Goal: Complete application form: Complete application form

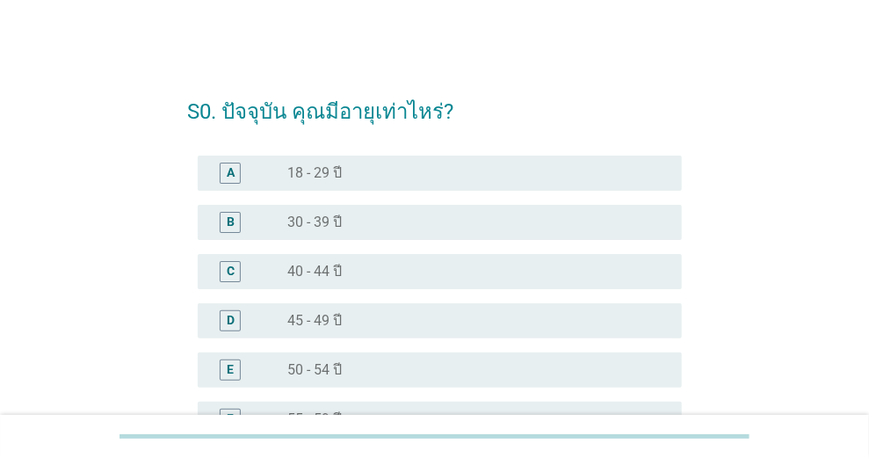
click at [326, 323] on label "45 - 49 ปี" at bounding box center [314, 321] width 54 height 18
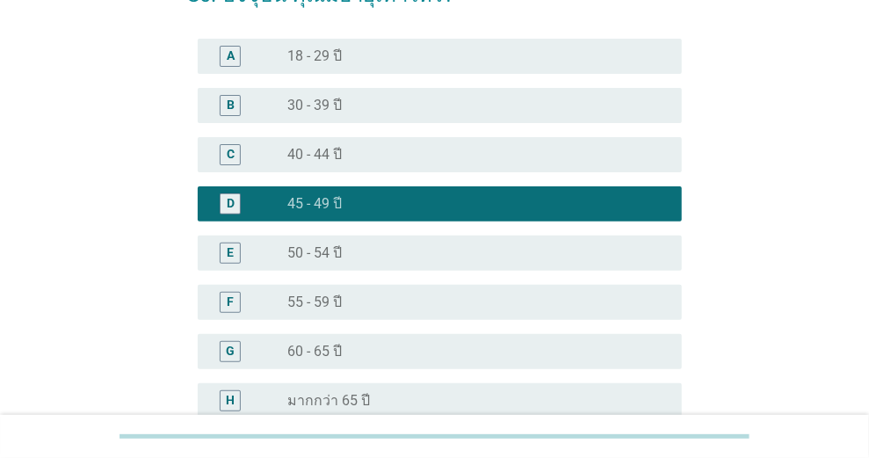
scroll to position [234, 0]
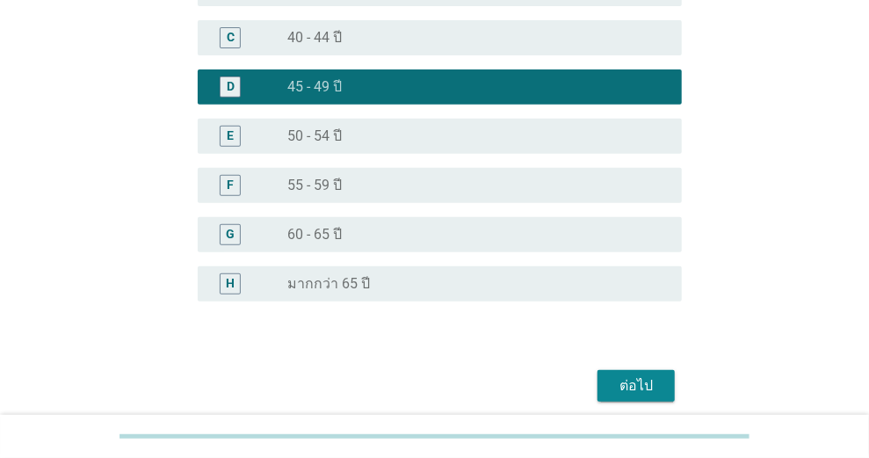
click at [616, 384] on div "ต่อไป" at bounding box center [635, 385] width 49 height 21
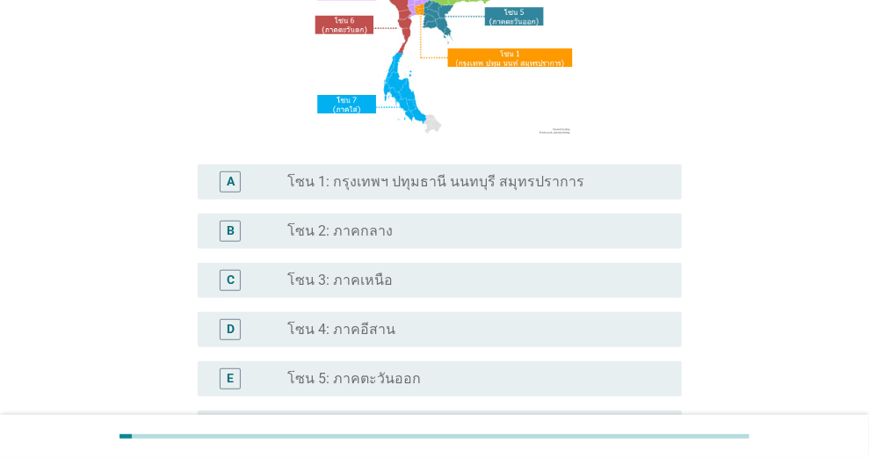
scroll to position [292, 0]
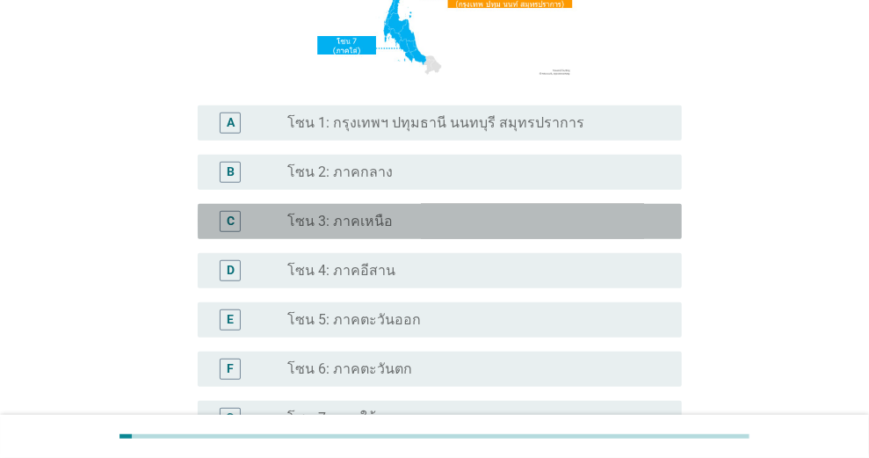
click at [407, 220] on div "radio_button_unchecked โซน 3: ภาคเหนือ" at bounding box center [470, 222] width 366 height 18
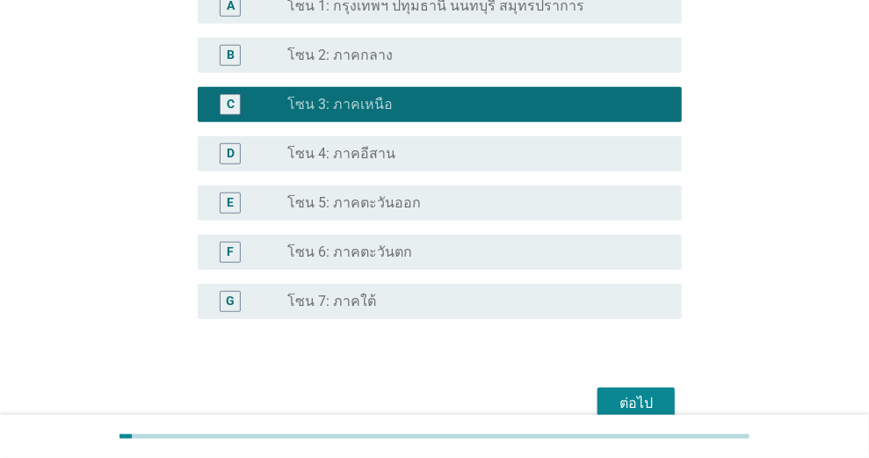
scroll to position [468, 0]
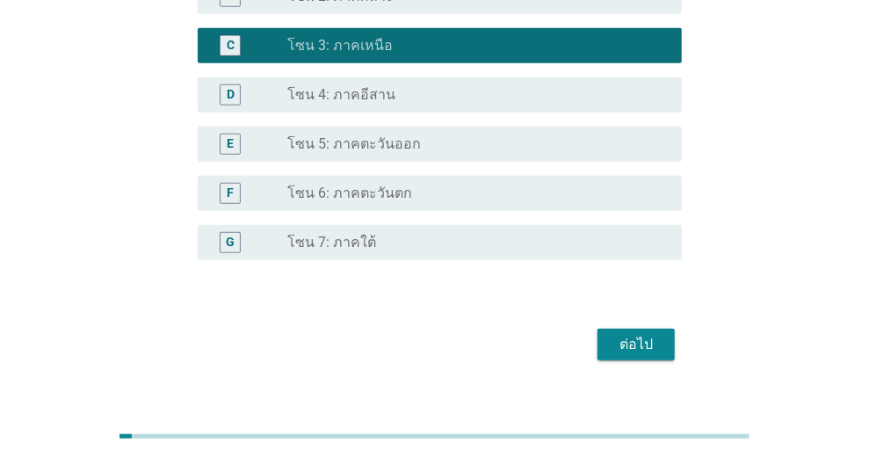
click at [644, 336] on div "ต่อไป" at bounding box center [635, 344] width 49 height 21
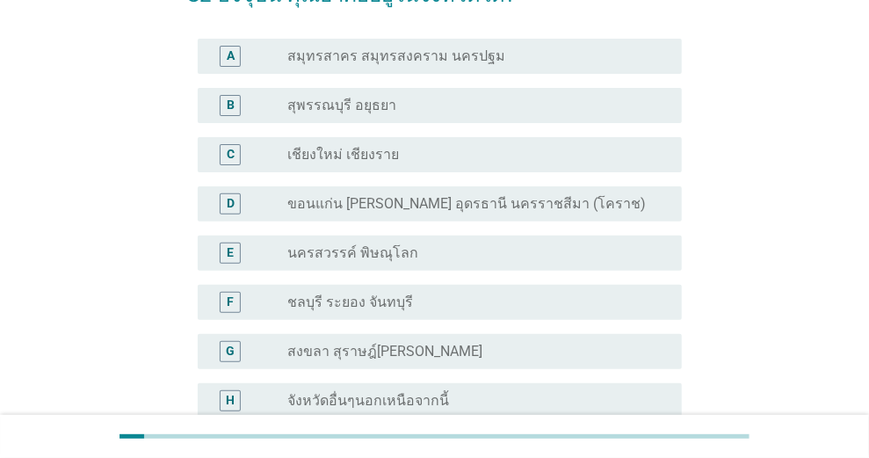
scroll to position [176, 0]
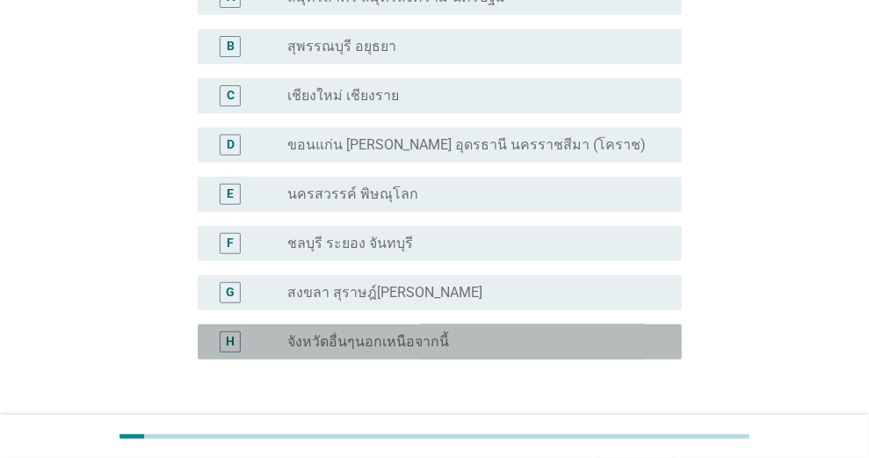
click at [426, 348] on label "จังหวัดอื่นๆนอกเหนือจากนี้" at bounding box center [368, 342] width 162 height 18
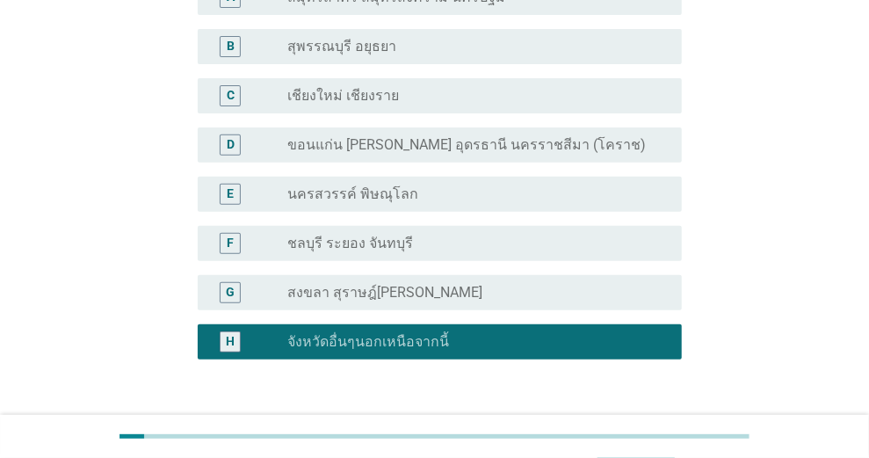
scroll to position [234, 0]
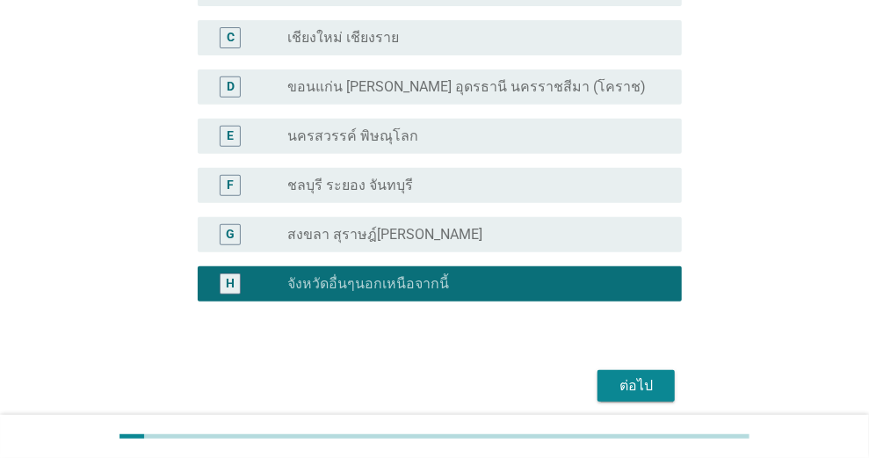
click at [645, 389] on div "ต่อไป" at bounding box center [635, 385] width 49 height 21
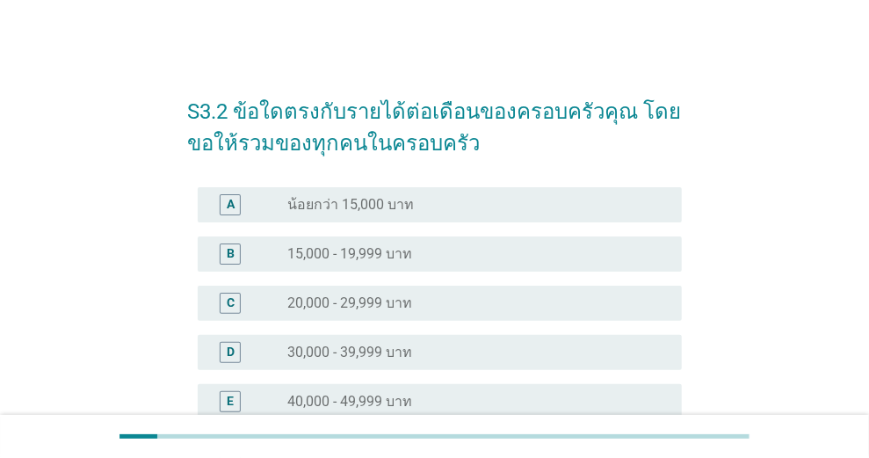
click at [407, 393] on label "40,000 - 49,999 บาท" at bounding box center [349, 402] width 125 height 18
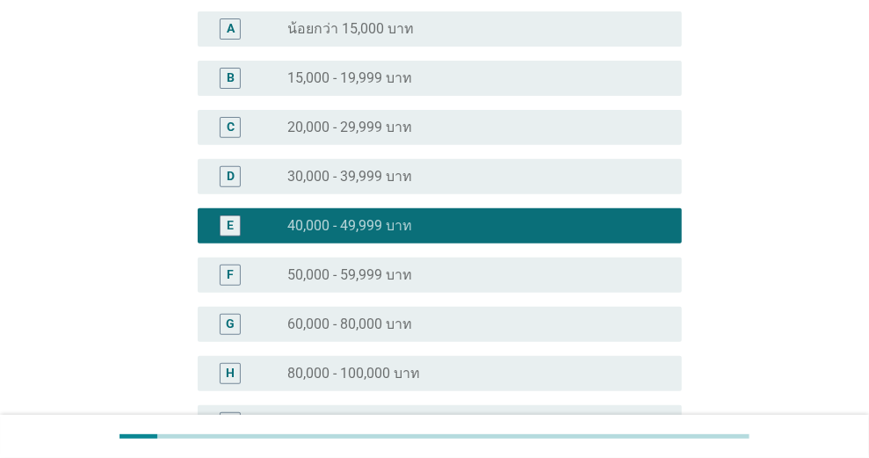
scroll to position [292, 0]
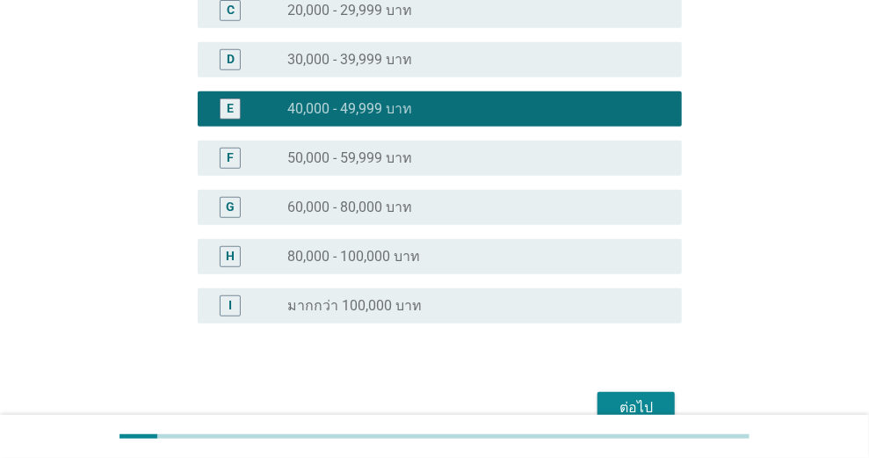
click at [634, 403] on div "ต่อไป" at bounding box center [635, 407] width 49 height 21
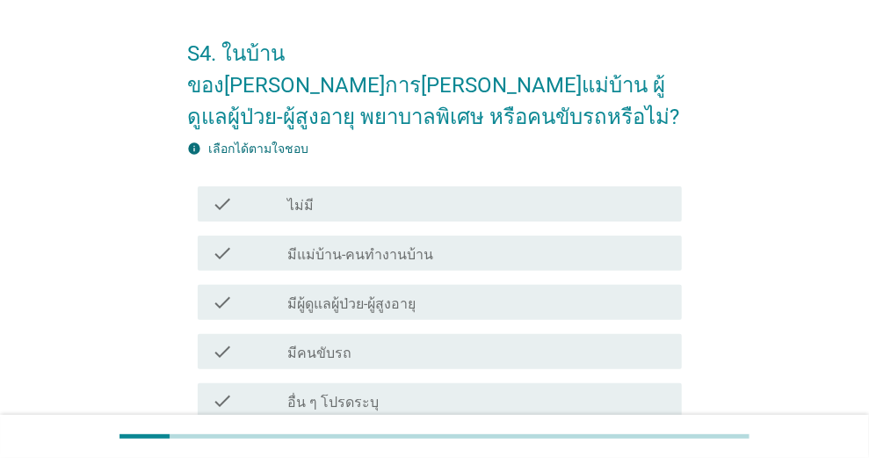
scroll to position [117, 0]
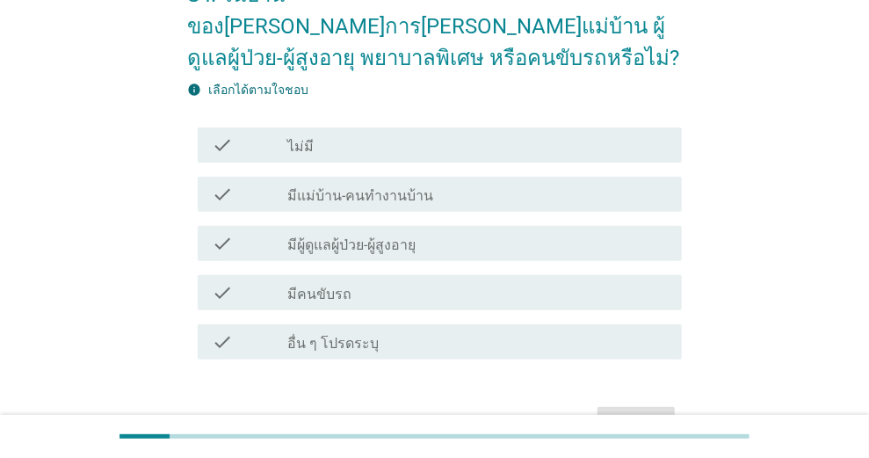
click at [328, 134] on div "check_box_outline_blank ไม่มี" at bounding box center [477, 144] width 380 height 21
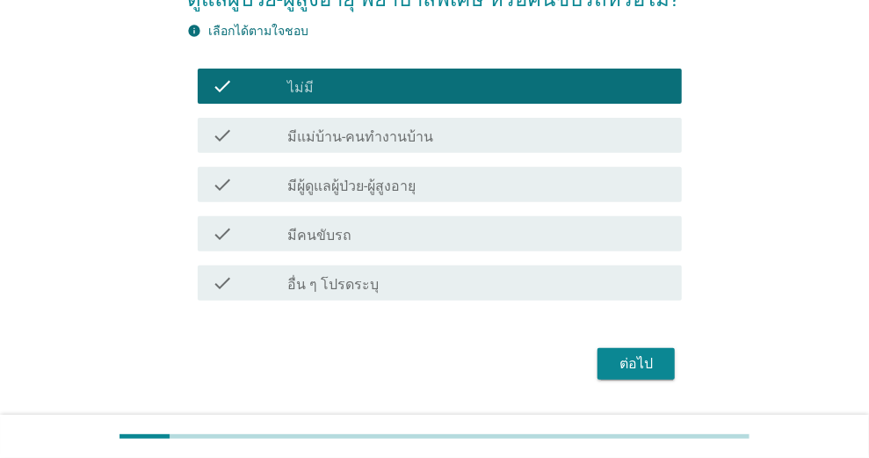
scroll to position [191, 0]
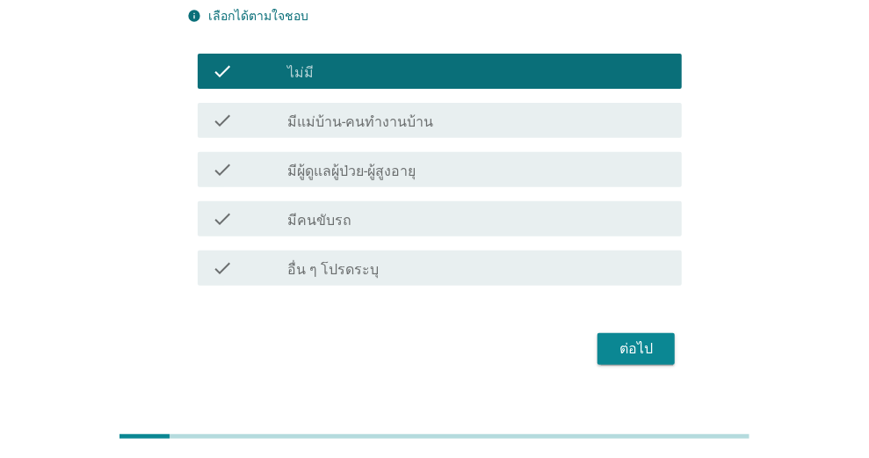
click at [616, 338] on div "ต่อไป" at bounding box center [635, 348] width 49 height 21
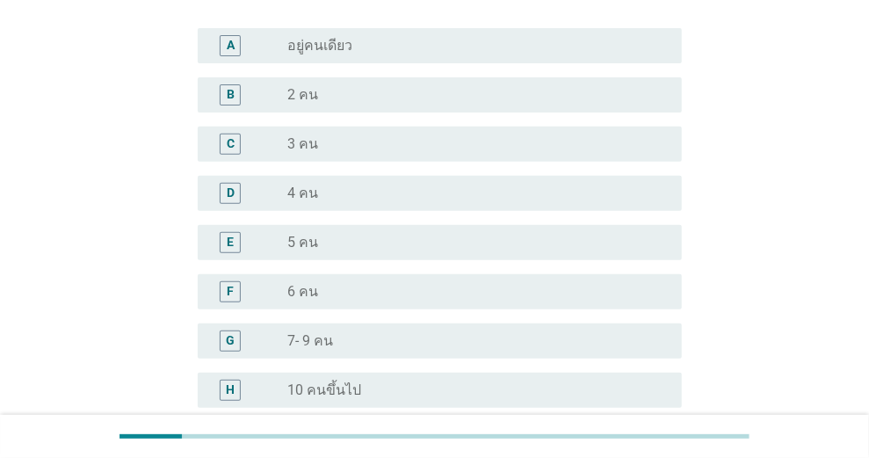
scroll to position [0, 0]
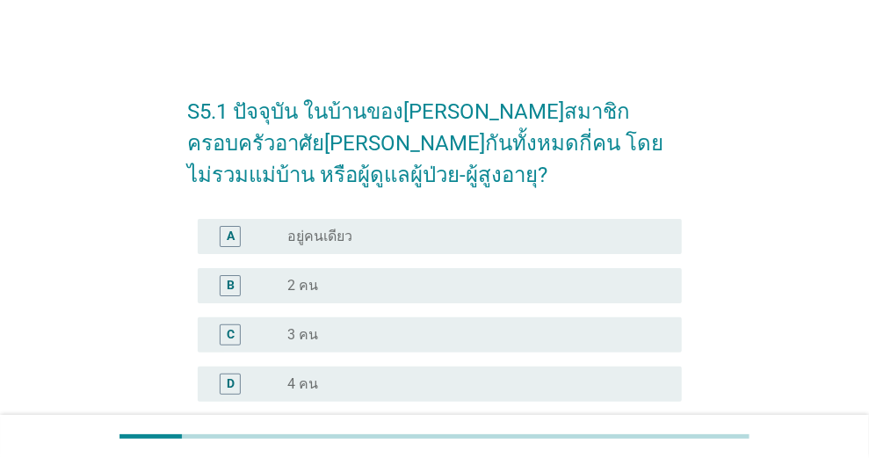
click at [417, 334] on div "radio_button_unchecked 3 คน" at bounding box center [470, 335] width 366 height 18
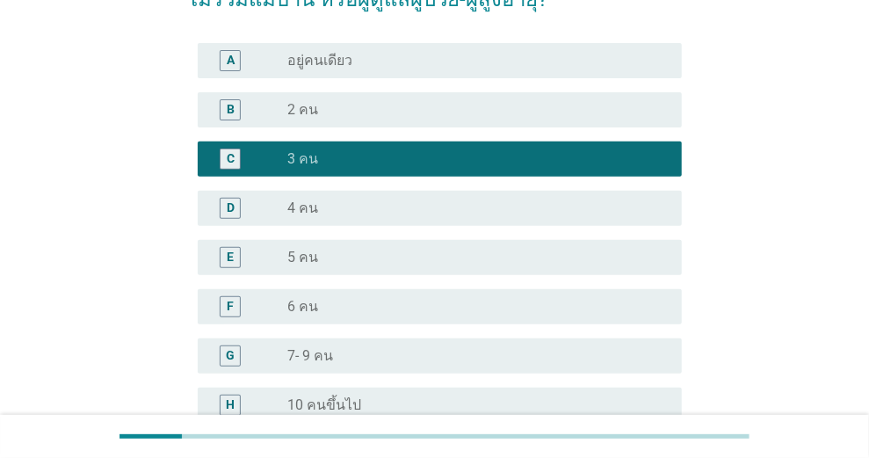
scroll to position [365, 0]
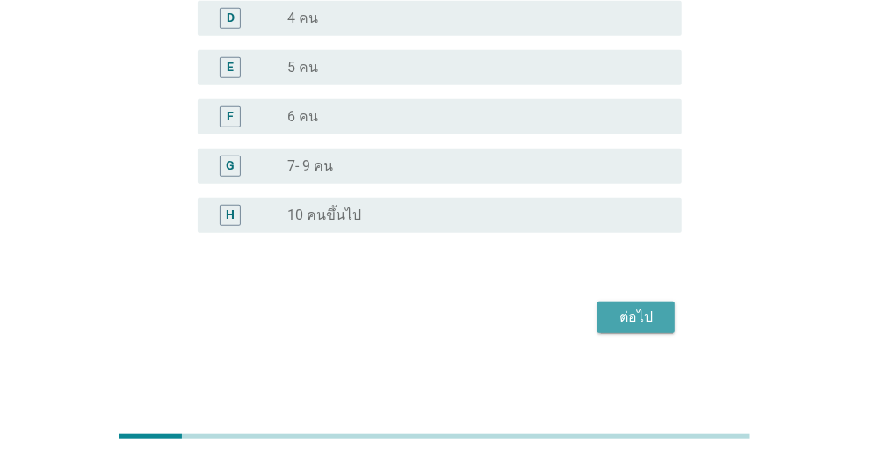
click at [639, 319] on div "ต่อไป" at bounding box center [635, 316] width 49 height 21
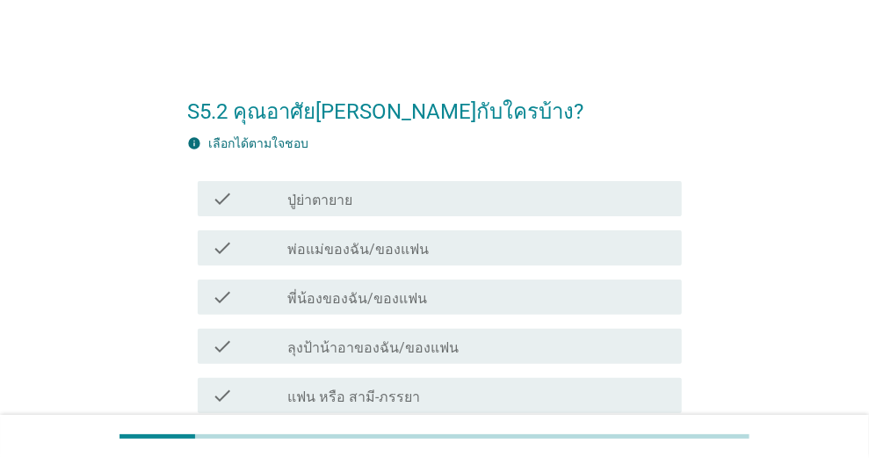
scroll to position [58, 0]
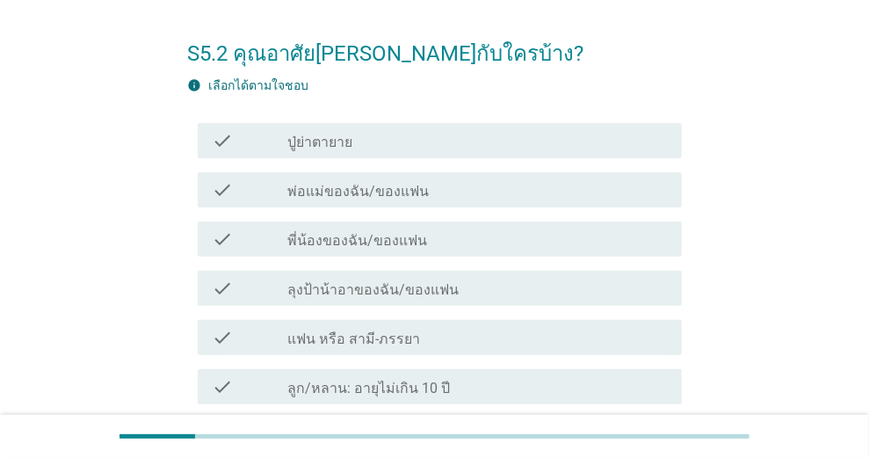
click at [430, 340] on div "check_box_outline_blank แฟน หรือ สามี-ภรรยา" at bounding box center [477, 337] width 380 height 21
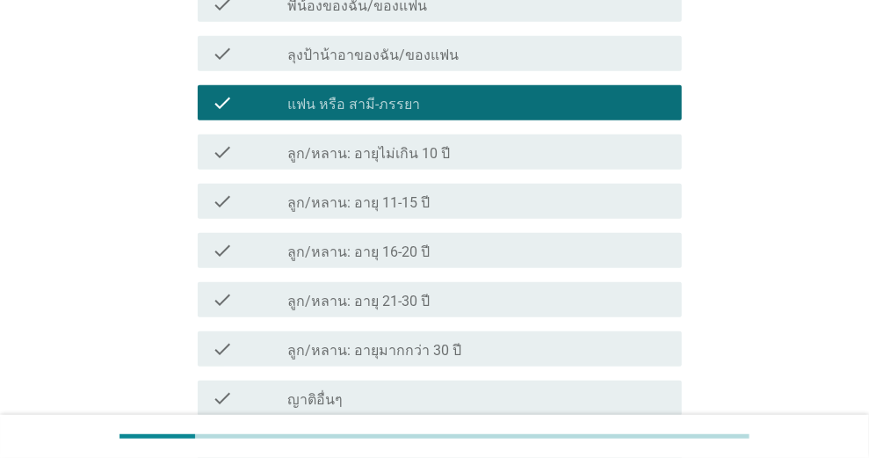
scroll to position [351, 0]
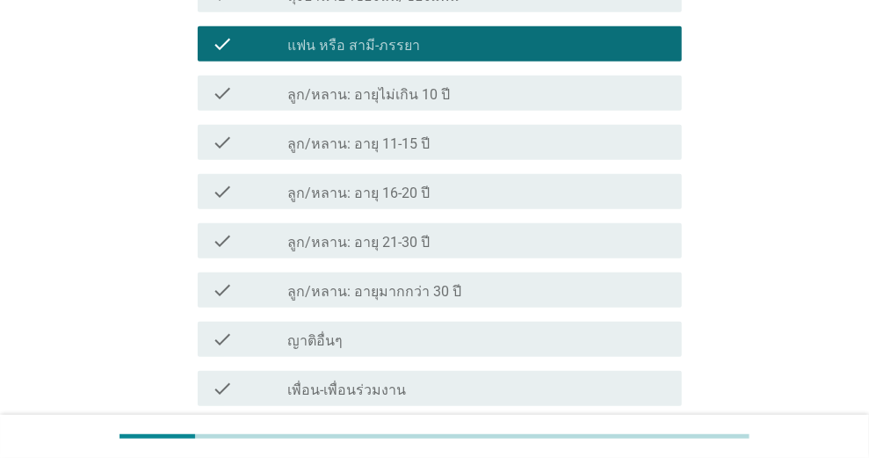
click at [425, 188] on div "check_box_outline_blank ลูก/หลาน: อายุ 16-20 ปี" at bounding box center [477, 191] width 380 height 21
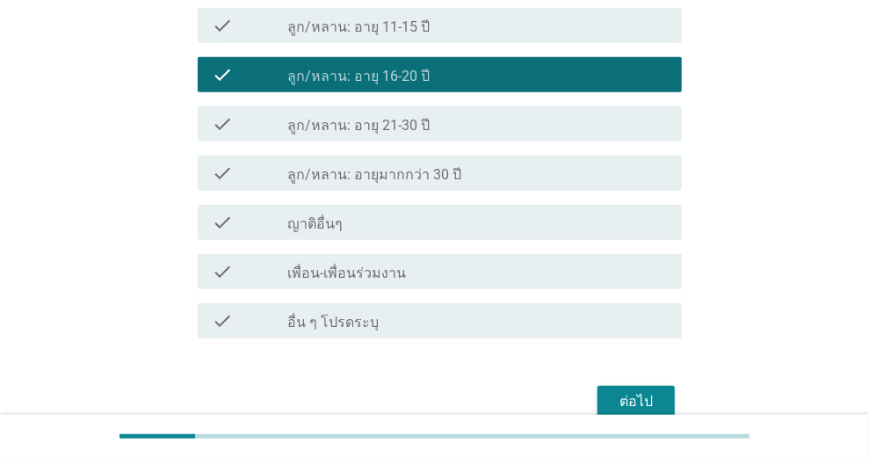
scroll to position [552, 0]
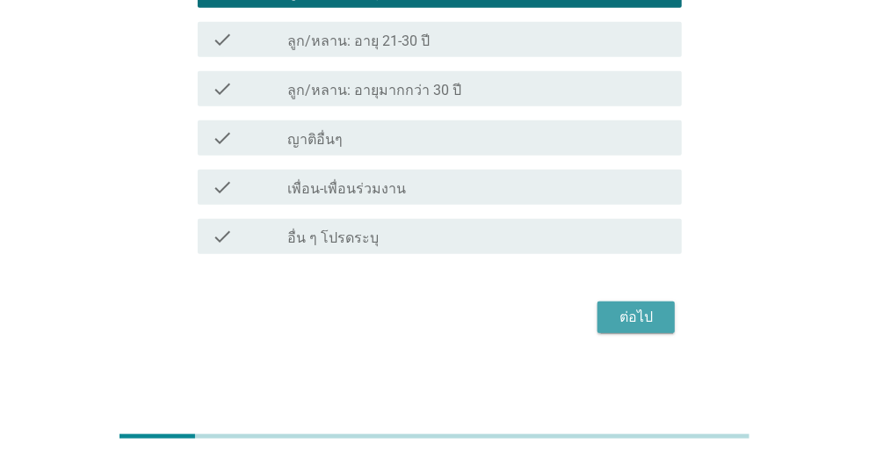
click at [639, 320] on div "ต่อไป" at bounding box center [635, 316] width 49 height 21
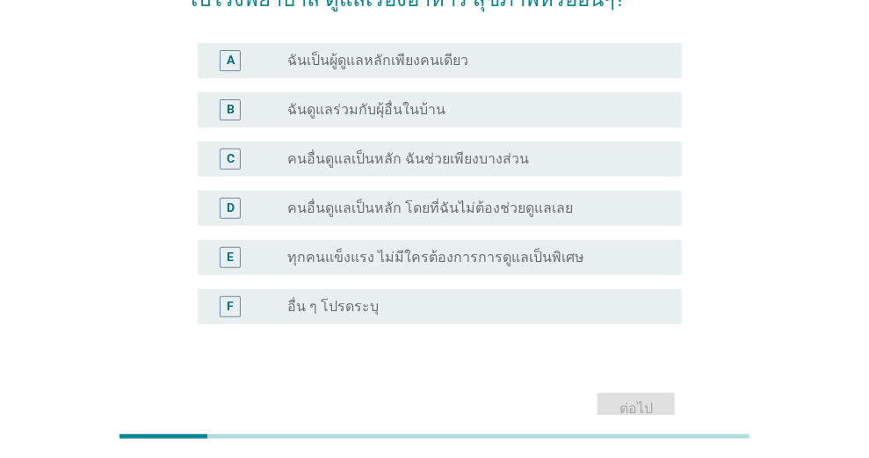
scroll to position [117, 0]
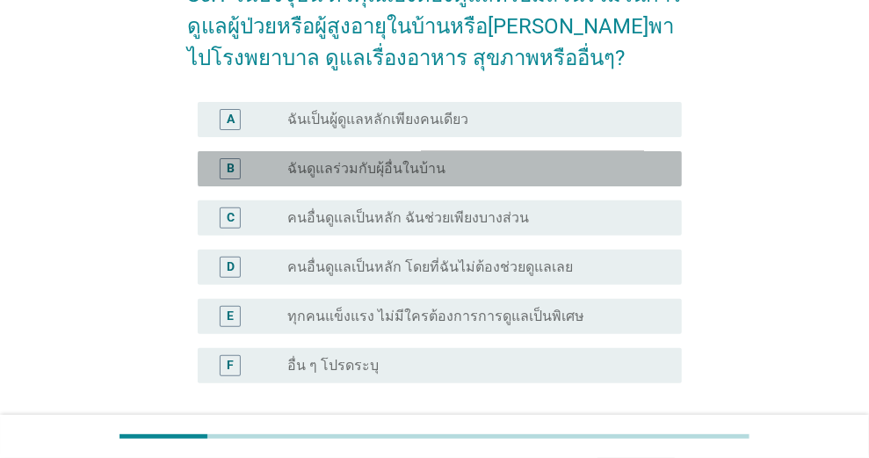
click at [409, 168] on label "ฉันดูแลร่วมกับผุ้อื่นในบ้าน" at bounding box center [366, 169] width 158 height 18
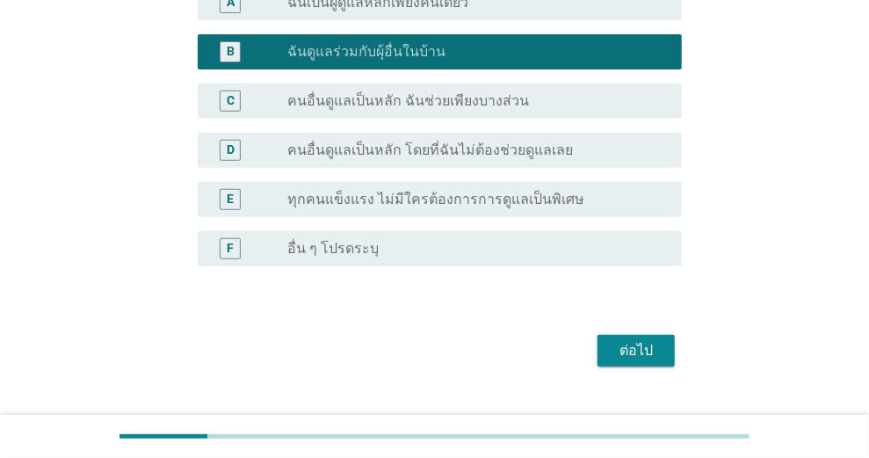
scroll to position [267, 0]
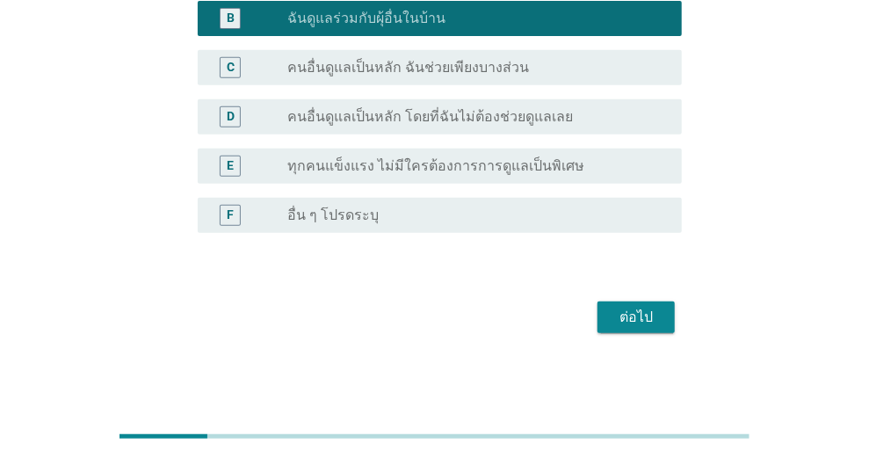
click at [638, 312] on div "ต่อไป" at bounding box center [635, 316] width 49 height 21
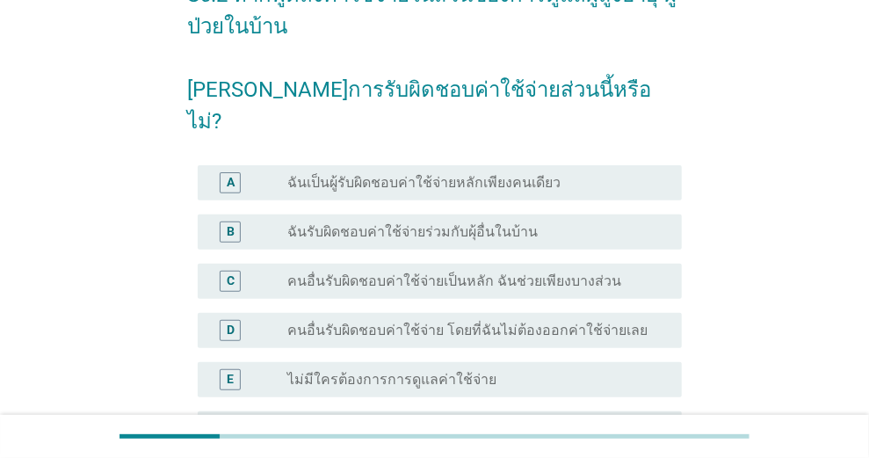
scroll to position [176, 0]
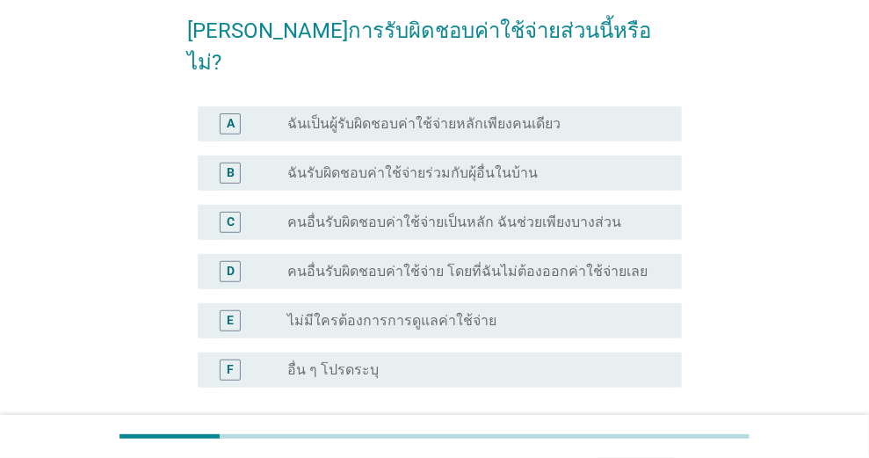
click at [513, 164] on label "ฉันรับผิดชอบค่าใช้จ่ายร่วมกับผุ้อื่นในบ้าน" at bounding box center [412, 173] width 250 height 18
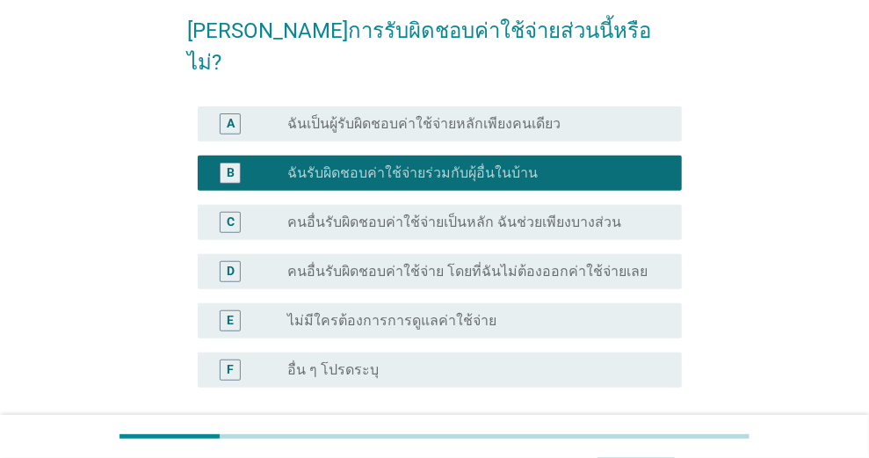
scroll to position [299, 0]
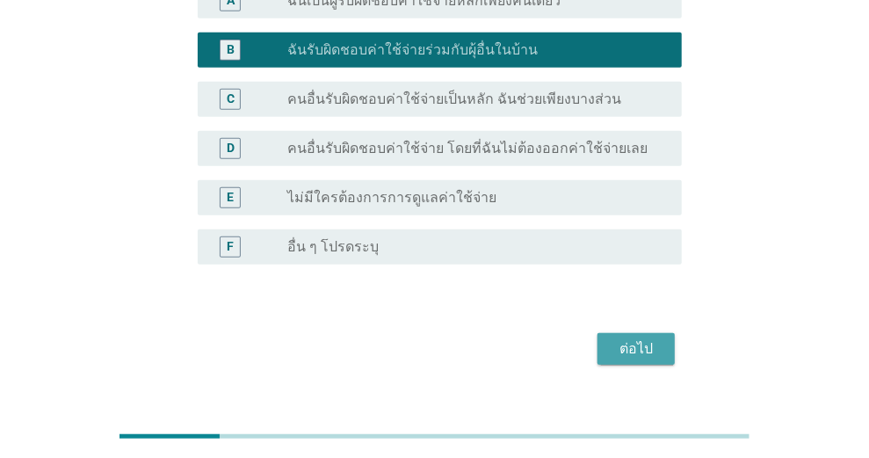
click at [625, 338] on div "ต่อไป" at bounding box center [635, 348] width 49 height 21
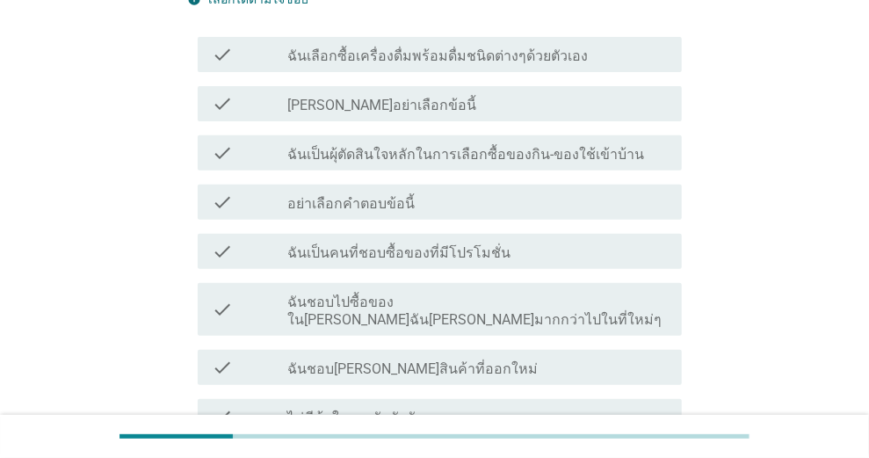
scroll to position [117, 0]
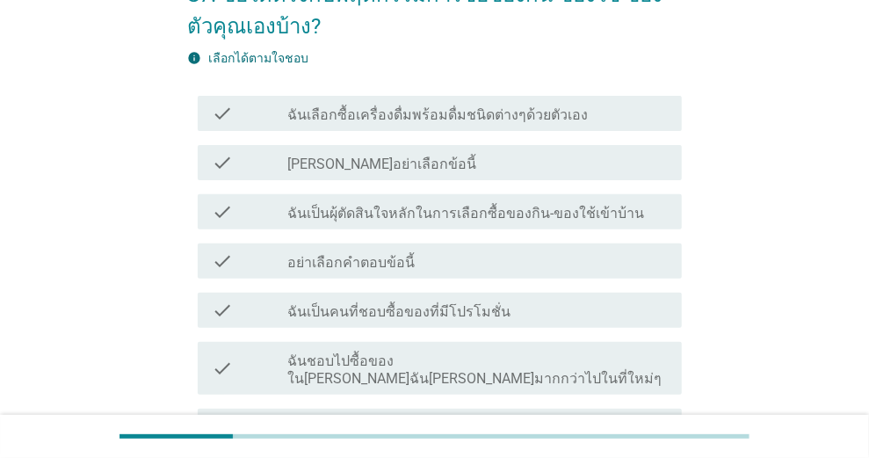
click at [494, 109] on label "ฉันเลือกซื้อเครื่องดื่มพร้อมดื่มชนิดต่างๆด้วยตัวเอง" at bounding box center [437, 115] width 300 height 18
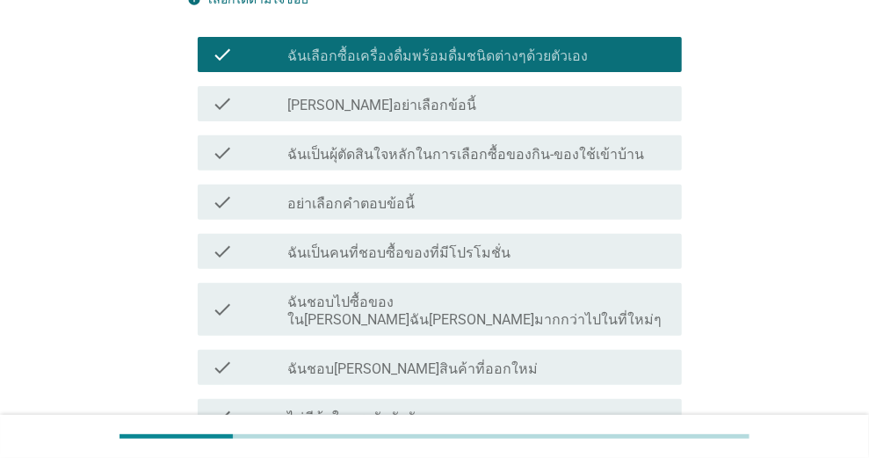
scroll to position [234, 0]
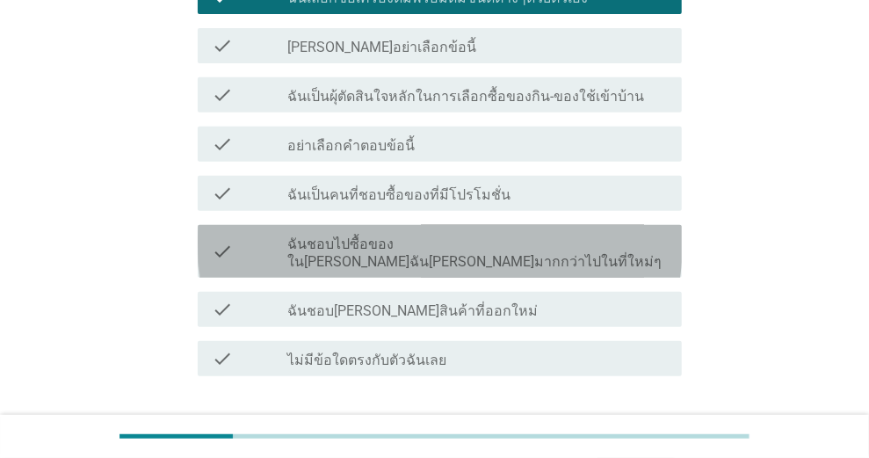
click at [579, 244] on label "ฉันชอบไปซื้อของใน[PERSON_NAME]ฉัน[PERSON_NAME]มากกว่าไปในที่ใหม่ๆ" at bounding box center [477, 252] width 380 height 35
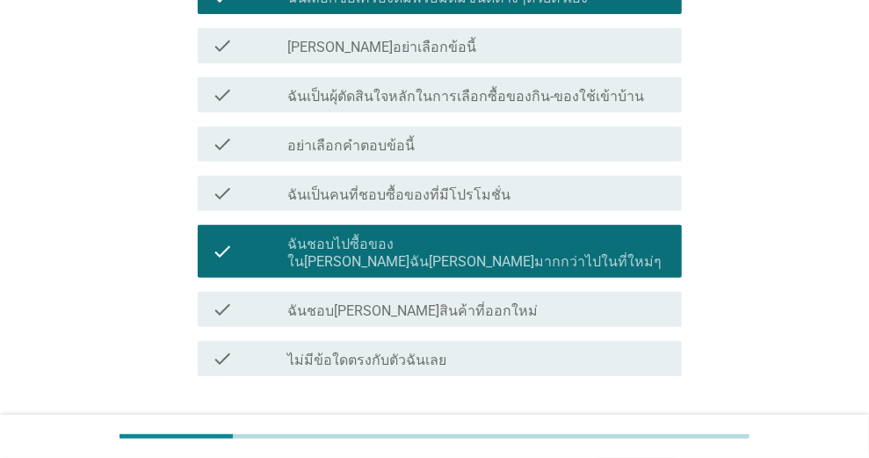
click at [460, 300] on div "check_box_outline_blank ฉันชอบ[PERSON_NAME]สินค้าที่ออกใหม่" at bounding box center [477, 309] width 380 height 21
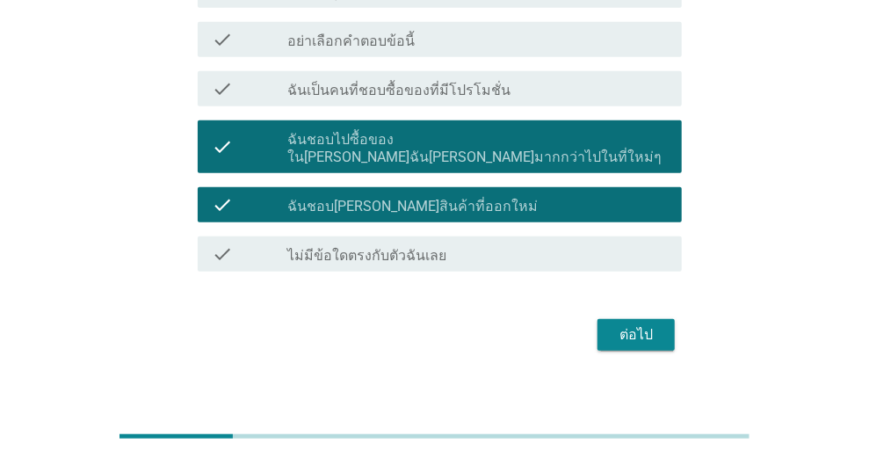
scroll to position [279, 0]
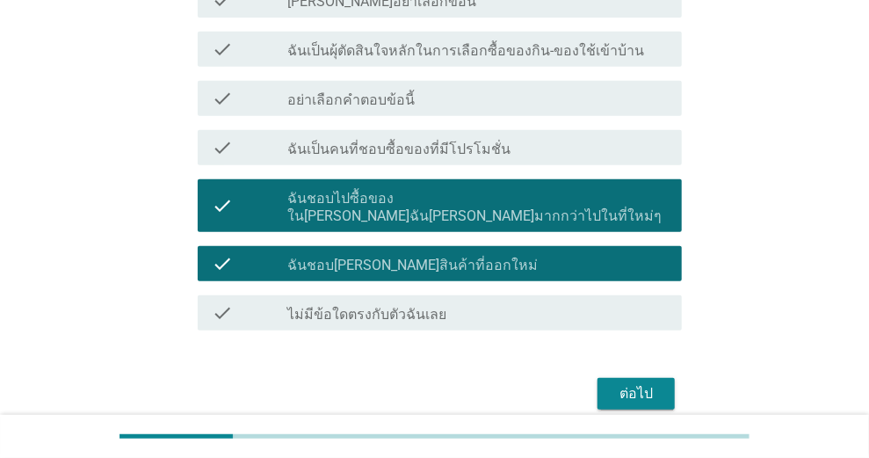
click at [633, 383] on div "ต่อไป" at bounding box center [635, 393] width 49 height 21
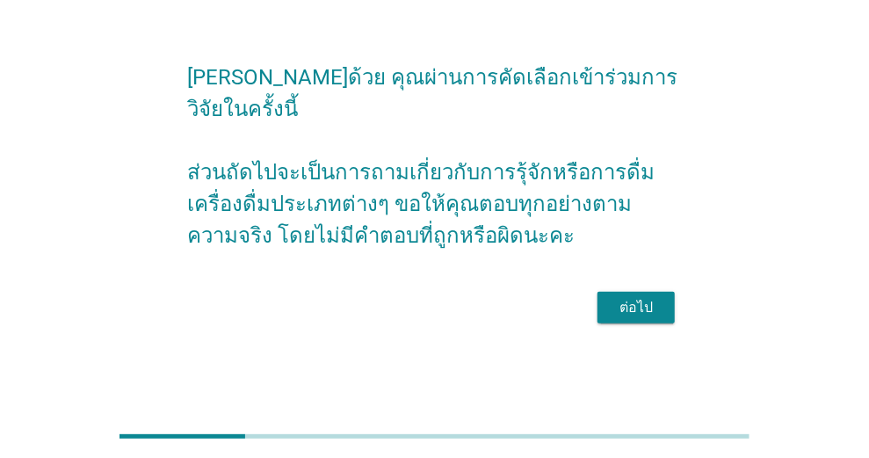
scroll to position [0, 0]
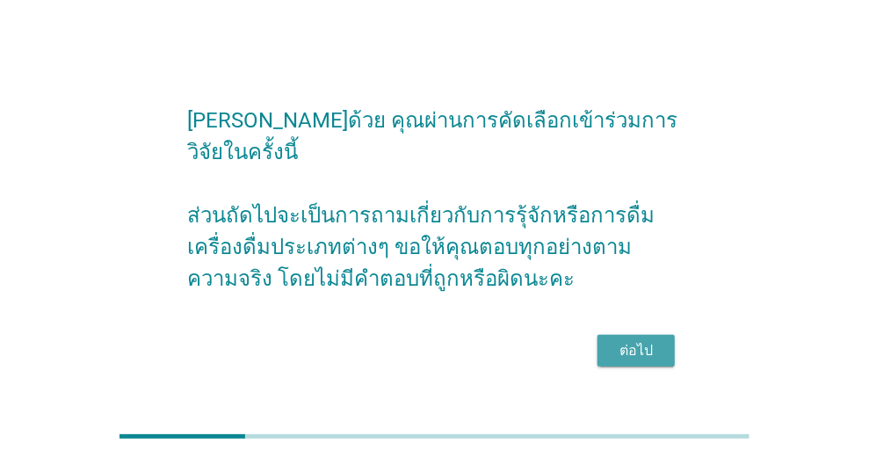
click at [641, 340] on div "ต่อไป" at bounding box center [635, 350] width 49 height 21
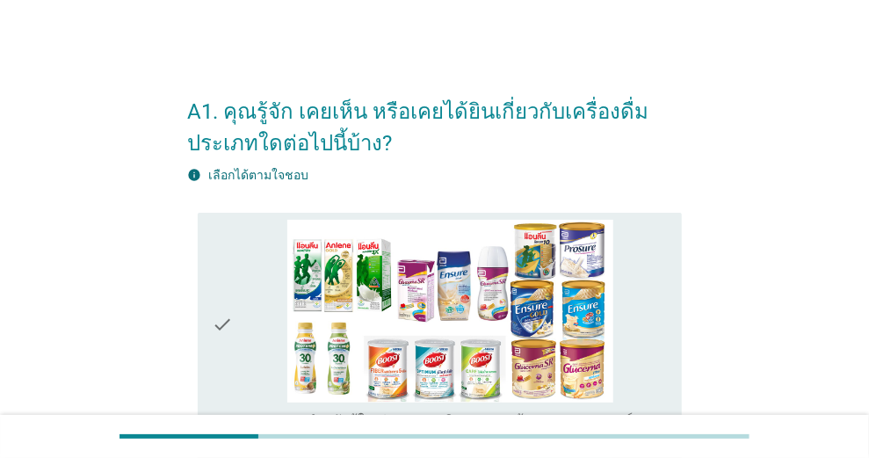
scroll to position [58, 0]
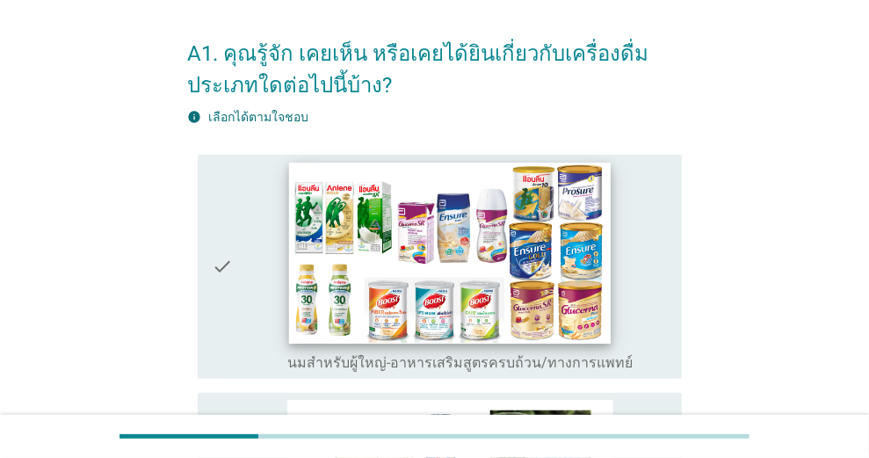
click at [511, 304] on img at bounding box center [450, 252] width 322 height 181
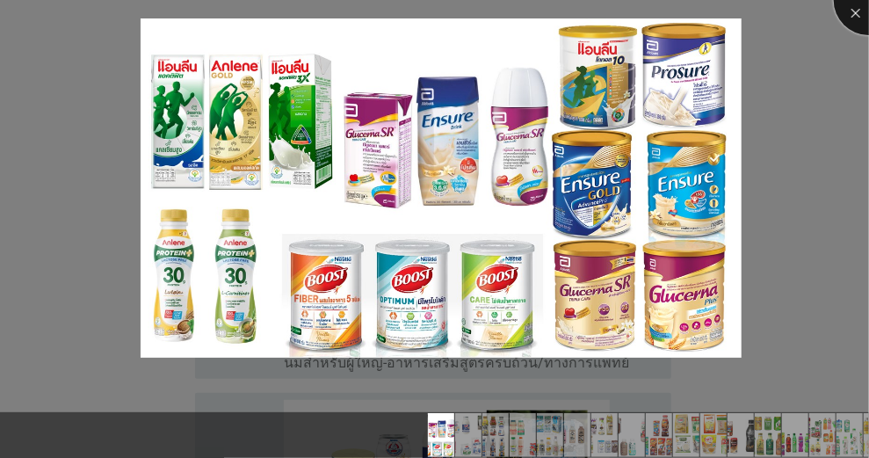
click at [858, 12] on div at bounding box center [868, 0] width 70 height 70
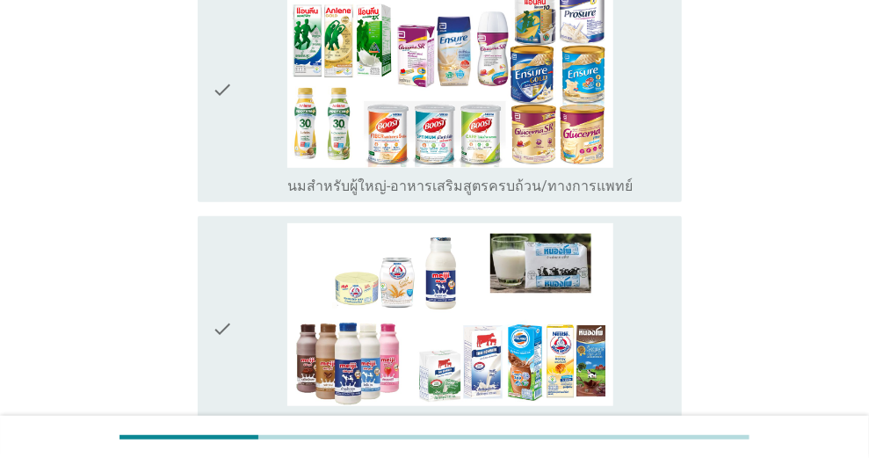
scroll to position [351, 0]
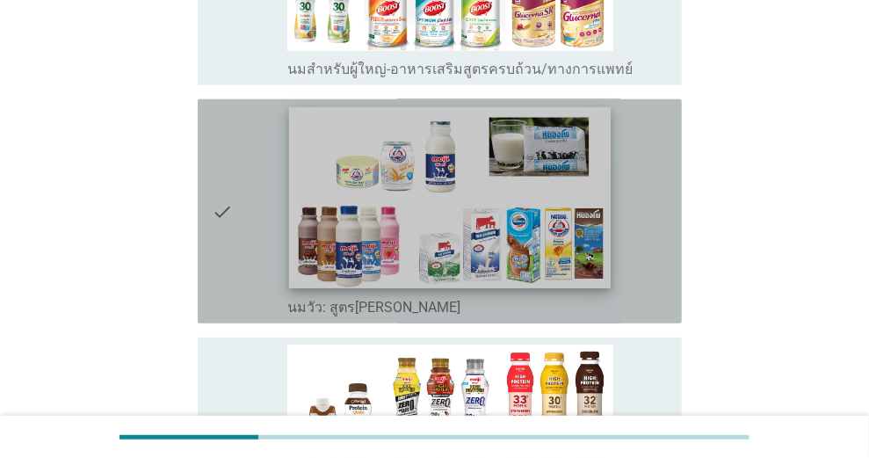
click at [487, 209] on img at bounding box center [450, 197] width 322 height 181
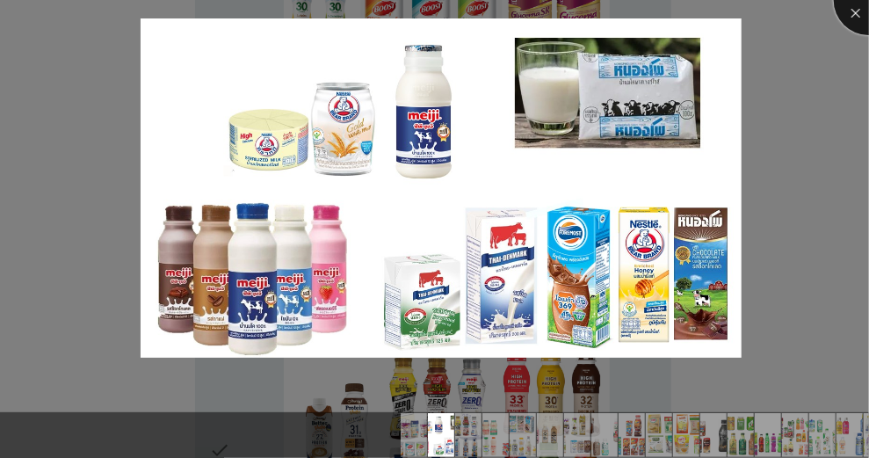
click at [858, 10] on div at bounding box center [868, 0] width 70 height 70
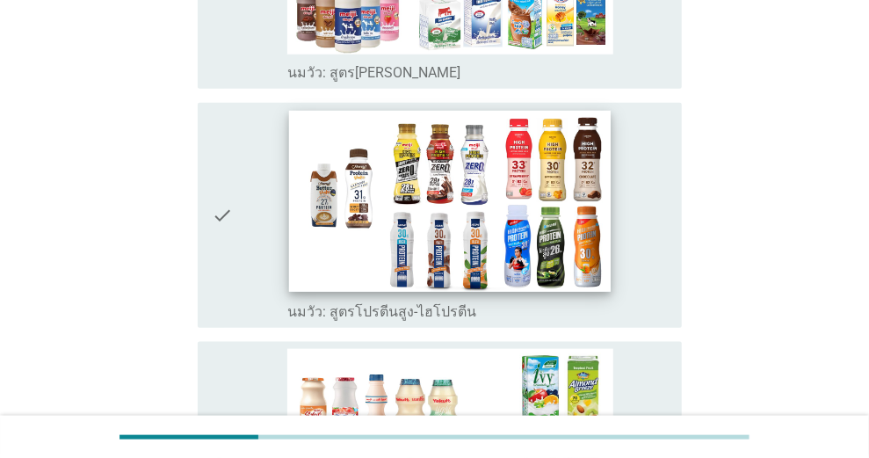
scroll to position [644, 0]
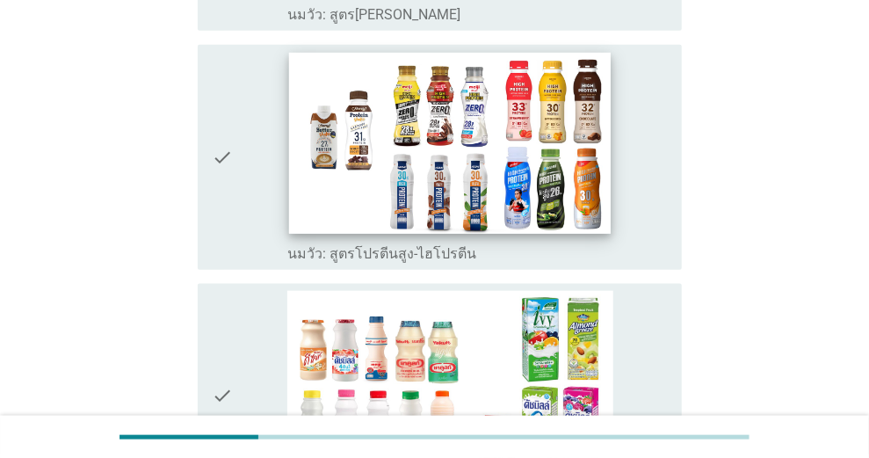
click at [494, 162] on img at bounding box center [450, 143] width 322 height 181
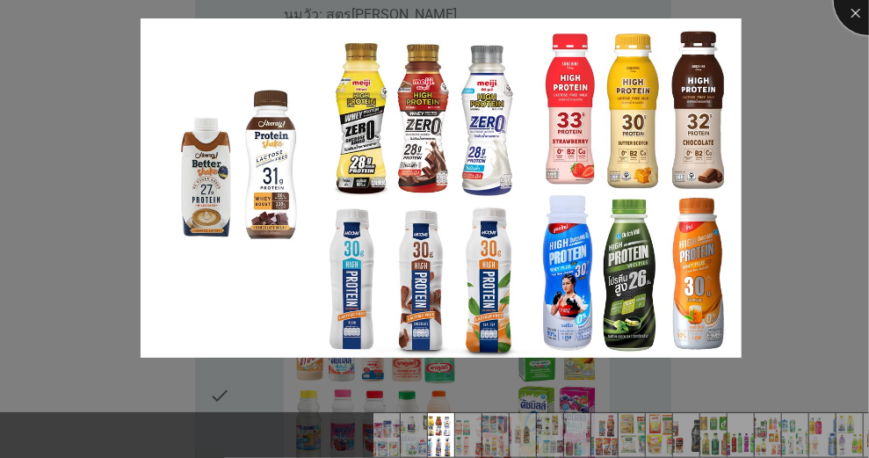
click at [854, 16] on div at bounding box center [868, 0] width 70 height 70
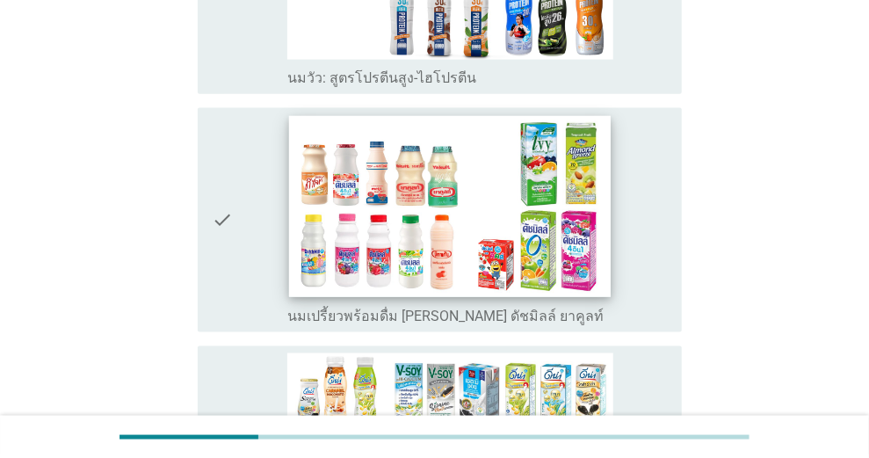
scroll to position [878, 0]
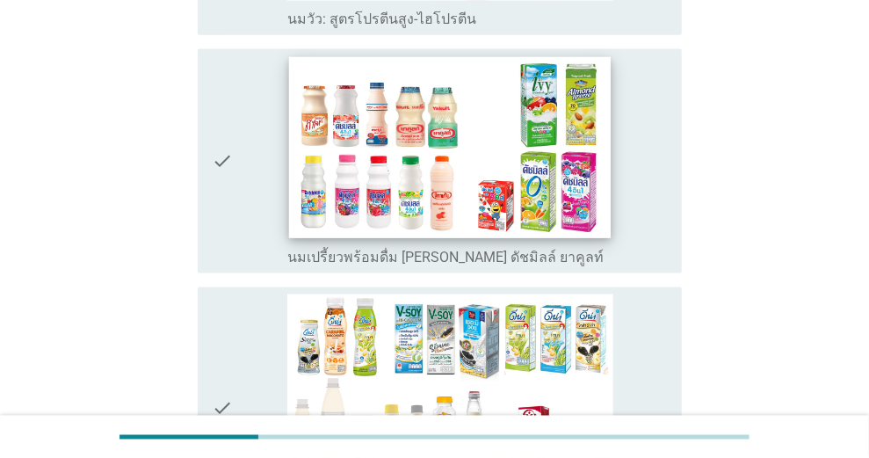
click at [540, 140] on img at bounding box center [450, 147] width 322 height 181
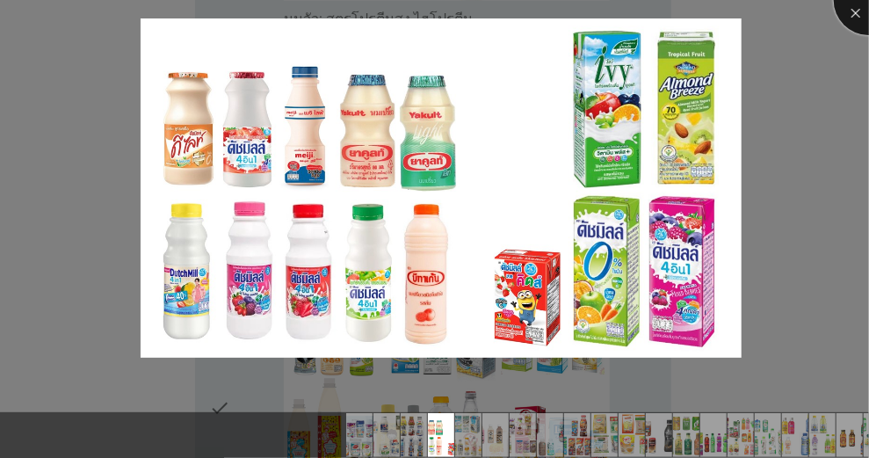
click at [857, 16] on div at bounding box center [868, 0] width 70 height 70
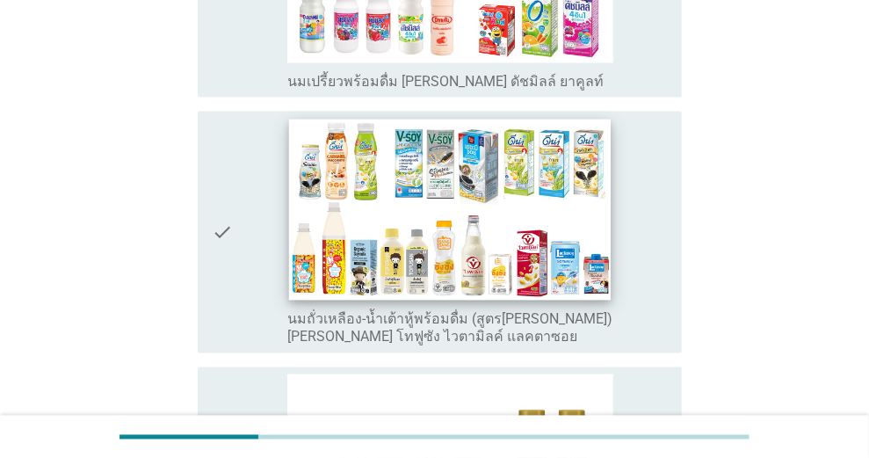
scroll to position [1112, 0]
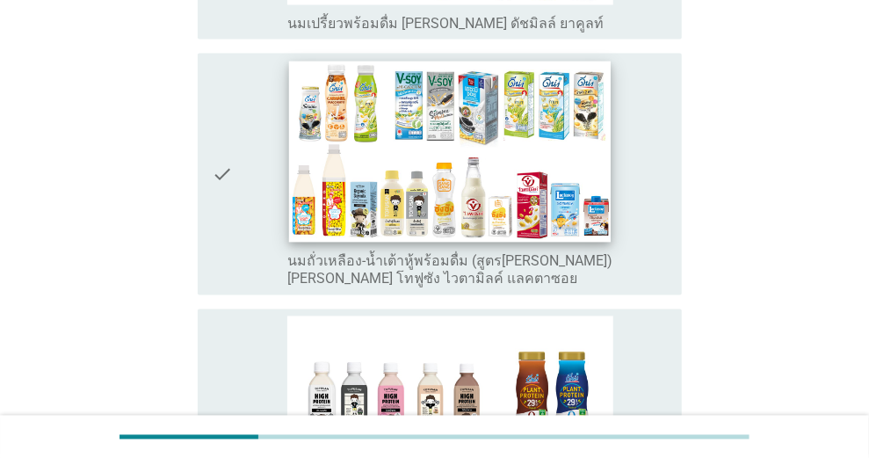
click at [519, 189] on img at bounding box center [450, 151] width 322 height 181
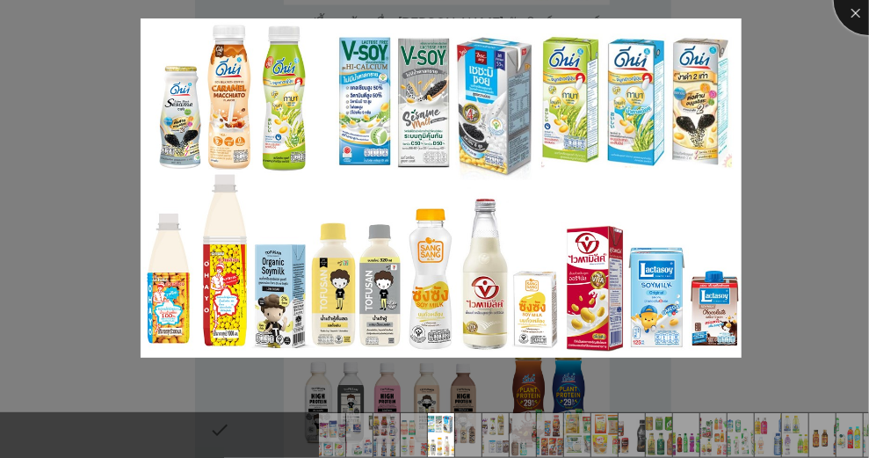
click at [855, 13] on div at bounding box center [868, 0] width 70 height 70
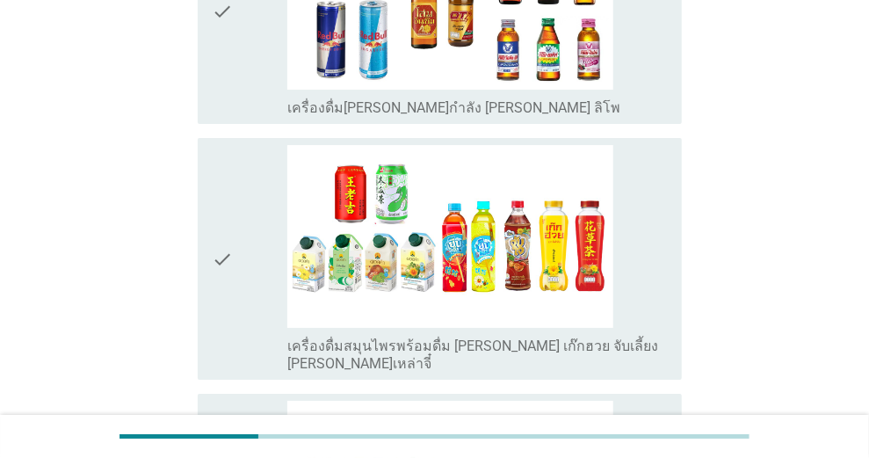
scroll to position [5256, 0]
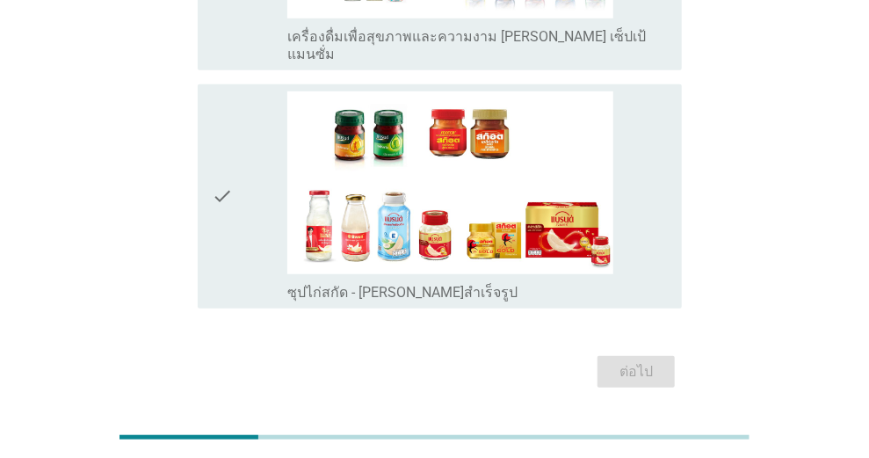
click at [221, 140] on icon "check" at bounding box center [222, 196] width 21 height 210
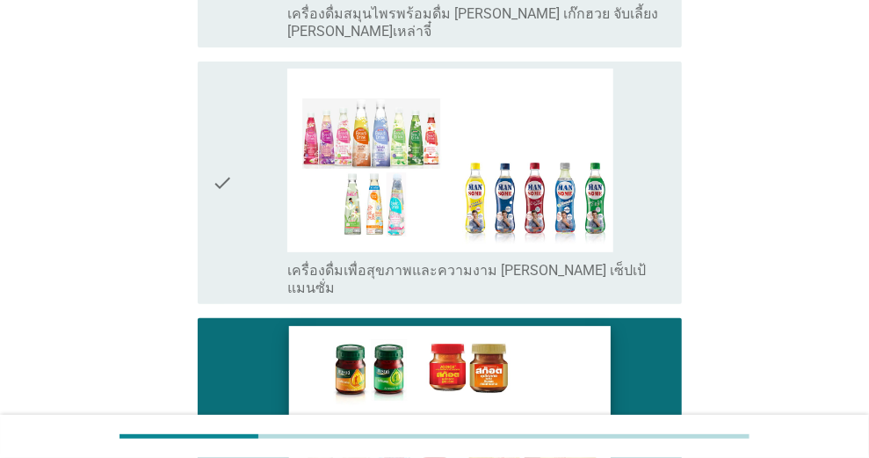
scroll to position [4964, 0]
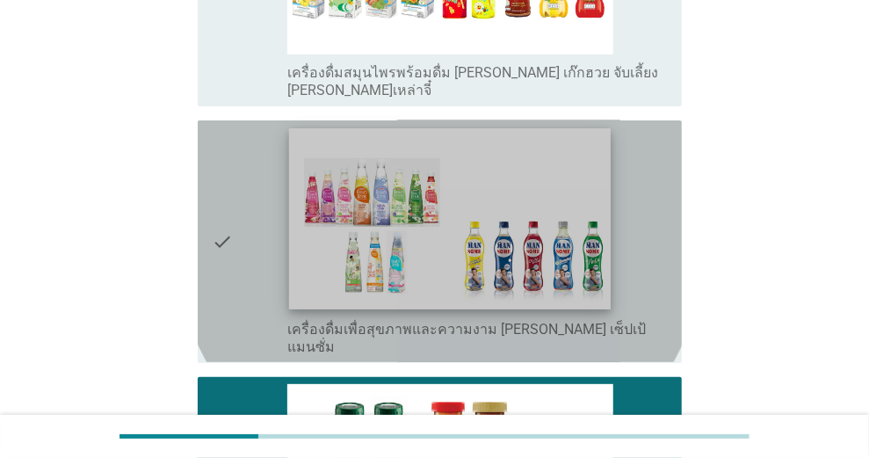
click at [442, 186] on img at bounding box center [450, 218] width 322 height 181
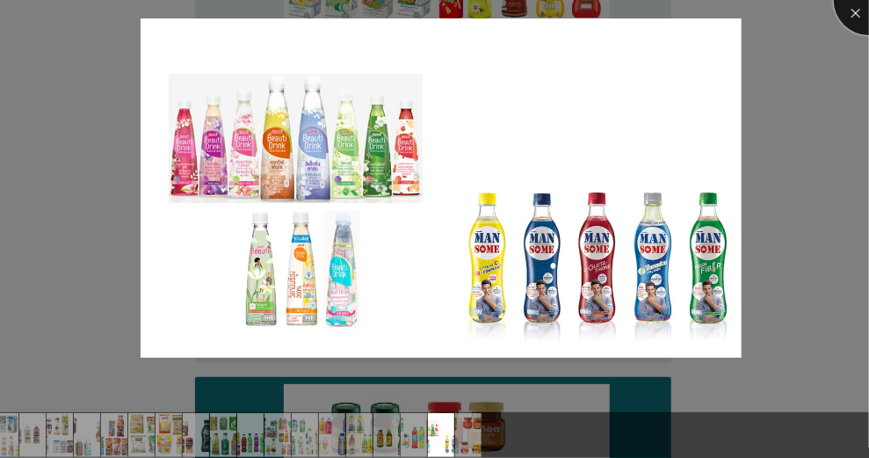
click at [854, 11] on div at bounding box center [868, 0] width 70 height 70
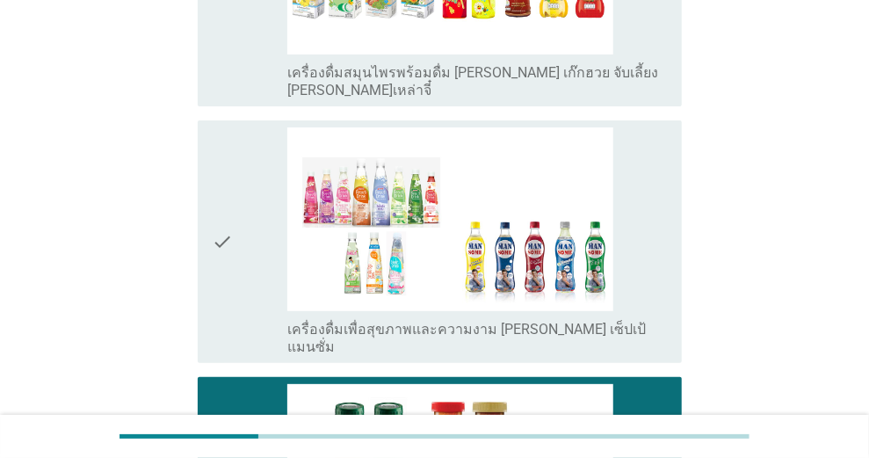
click at [218, 194] on icon "check" at bounding box center [222, 240] width 21 height 227
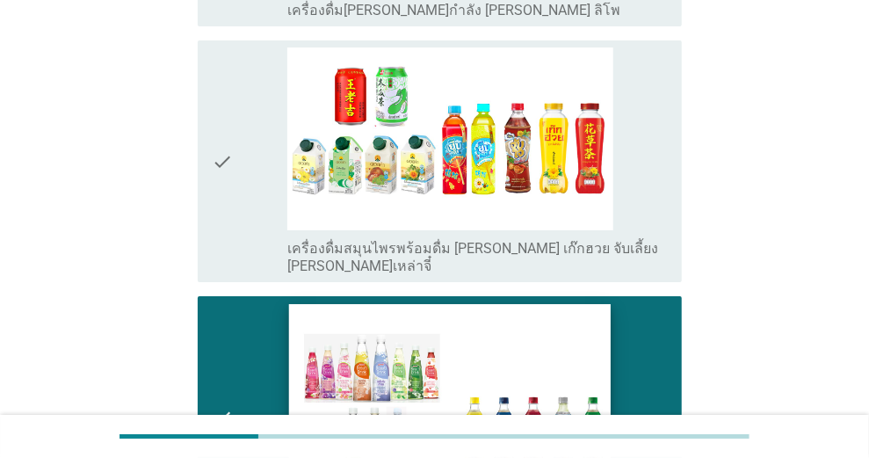
scroll to position [4729, 0]
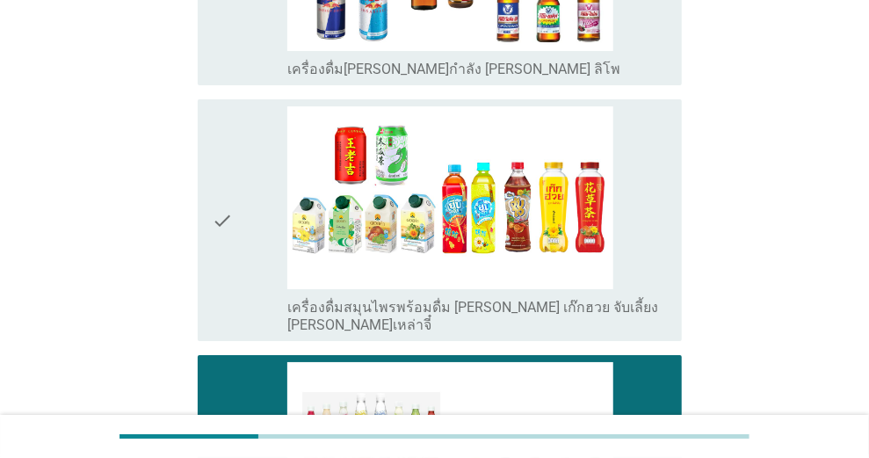
click at [222, 193] on icon "check" at bounding box center [222, 219] width 21 height 227
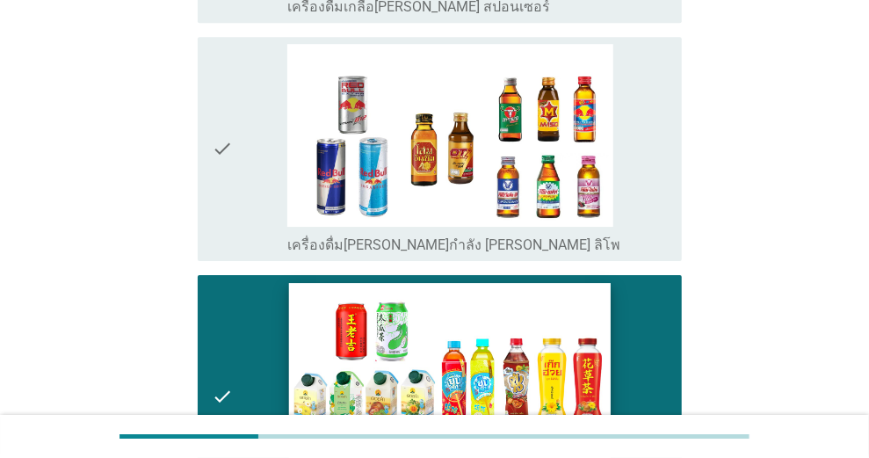
scroll to position [4495, 0]
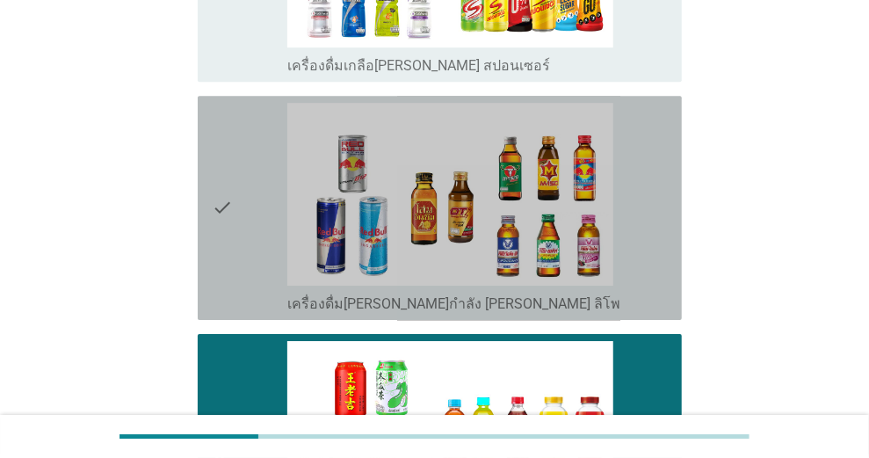
click at [219, 184] on icon "check" at bounding box center [222, 208] width 21 height 210
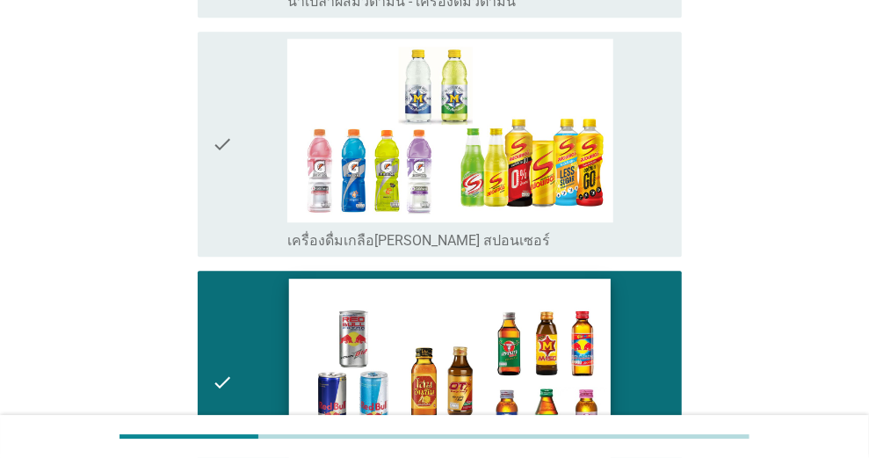
scroll to position [4261, 0]
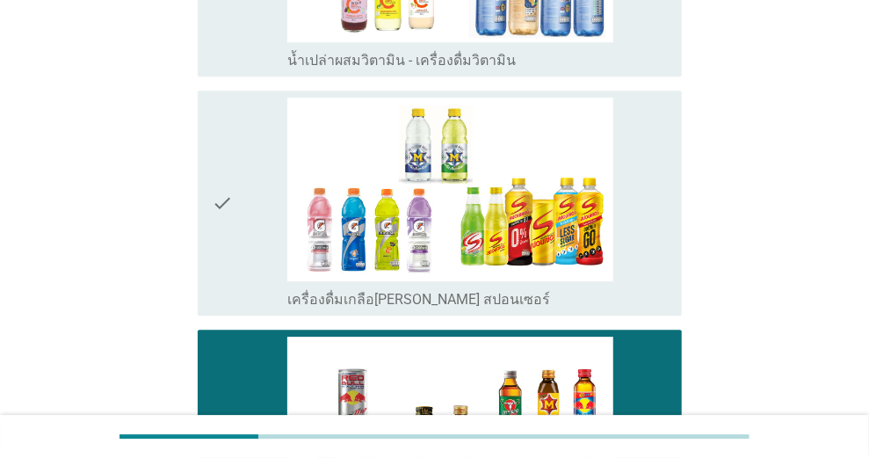
click at [225, 181] on icon "check" at bounding box center [222, 202] width 21 height 210
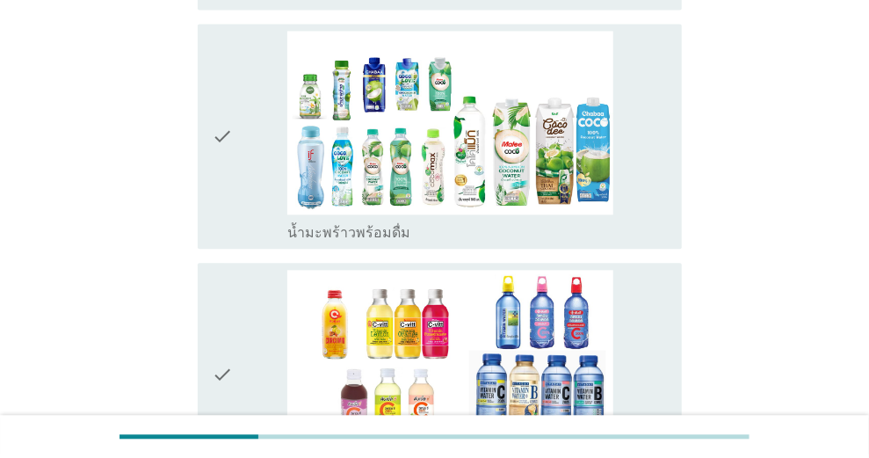
scroll to position [3910, 0]
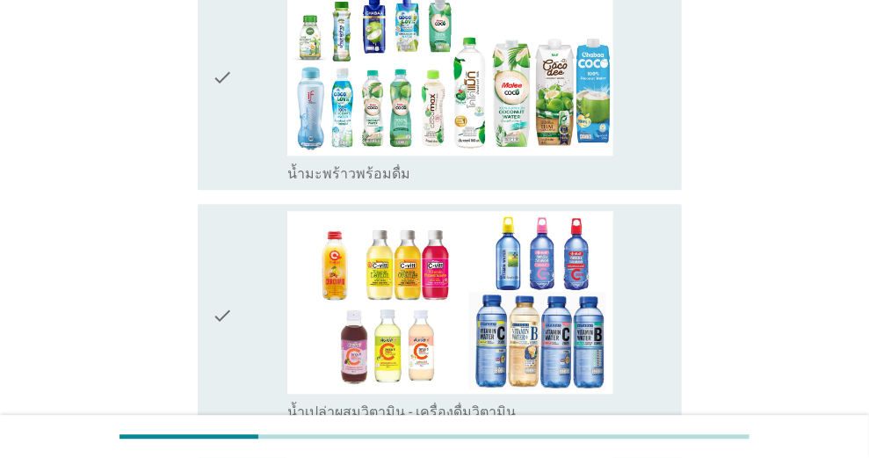
click at [220, 290] on icon "check" at bounding box center [222, 316] width 21 height 210
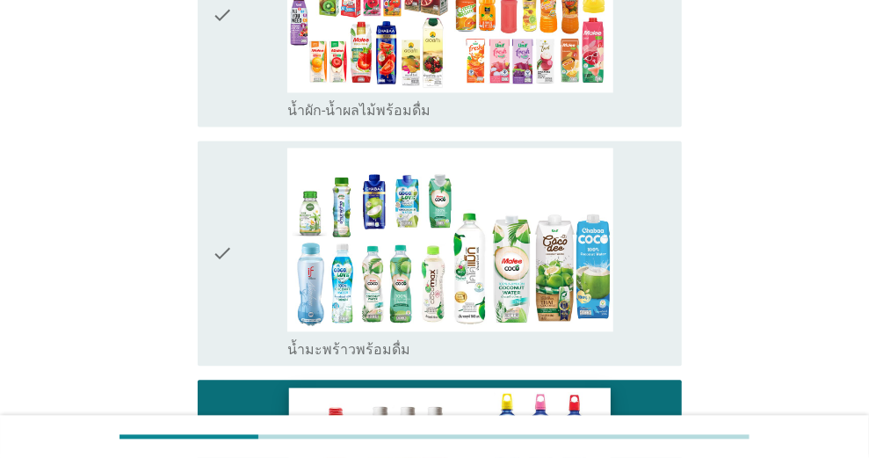
scroll to position [3675, 0]
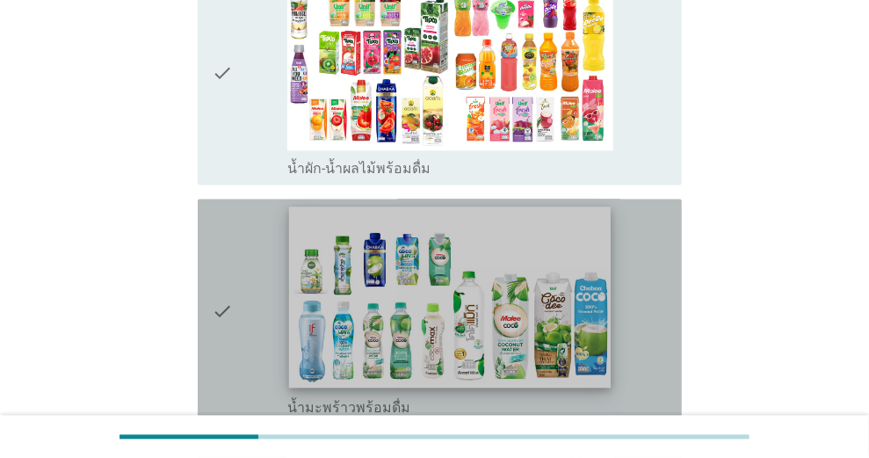
click at [449, 299] on img at bounding box center [450, 297] width 322 height 181
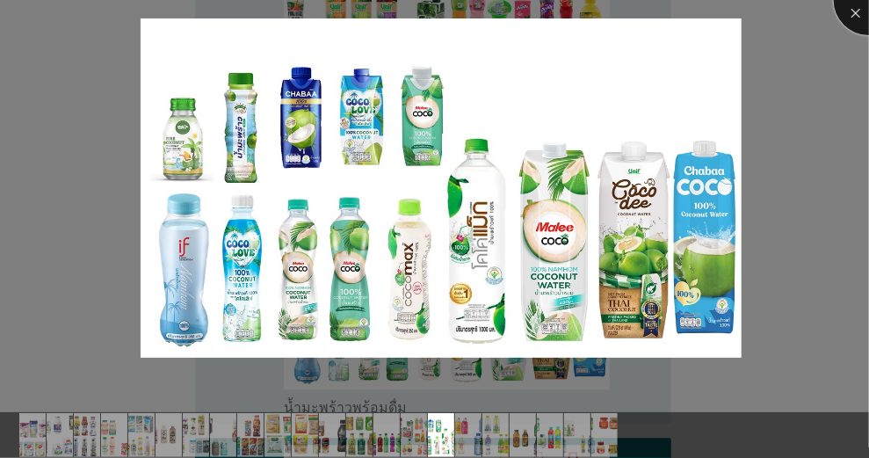
click at [854, 12] on div at bounding box center [868, 0] width 70 height 70
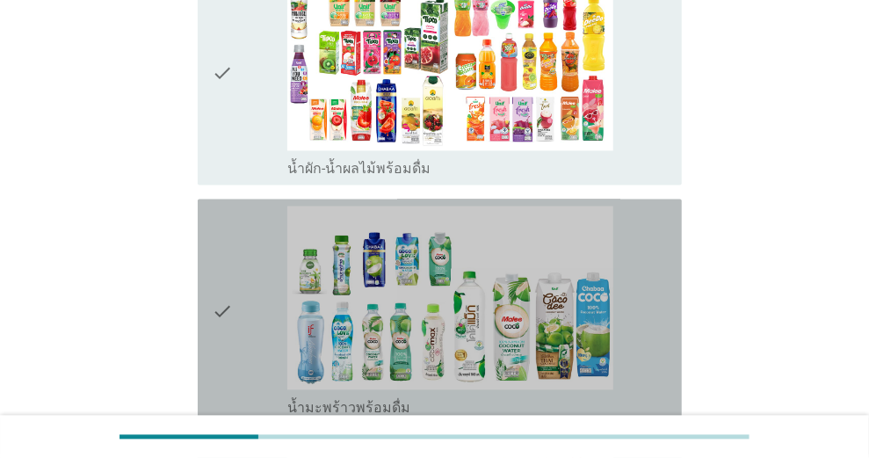
click at [219, 289] on icon "check" at bounding box center [222, 311] width 21 height 210
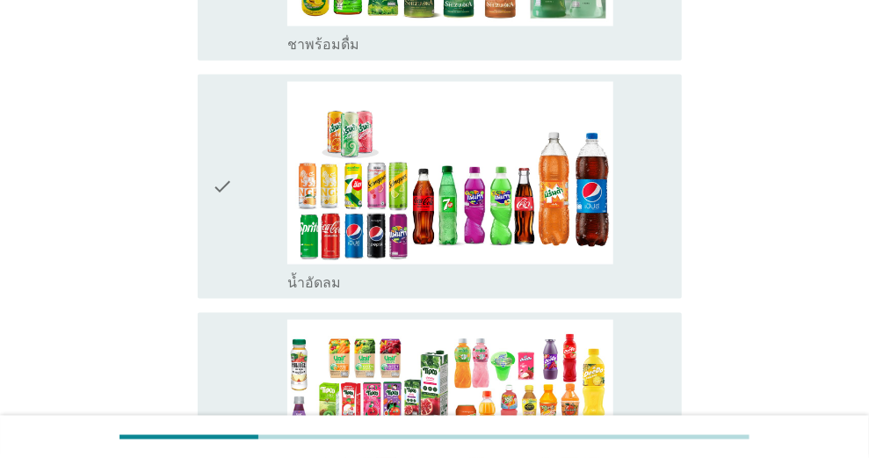
scroll to position [3266, 0]
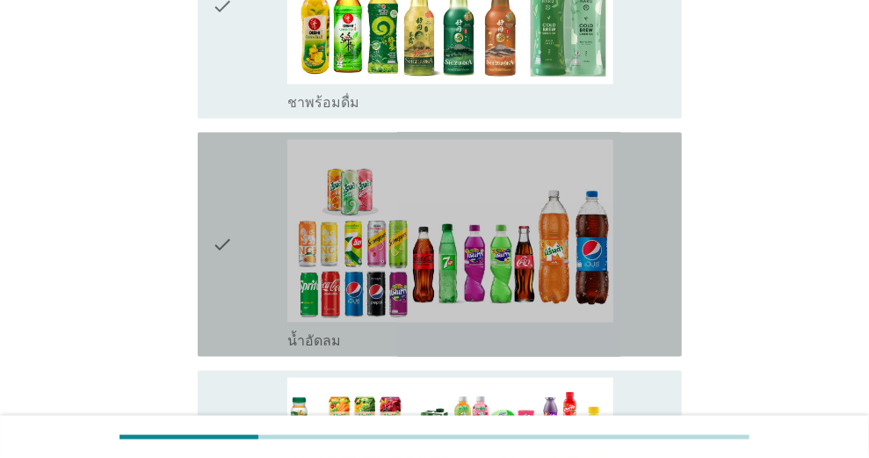
click at [220, 232] on icon "check" at bounding box center [222, 245] width 21 height 210
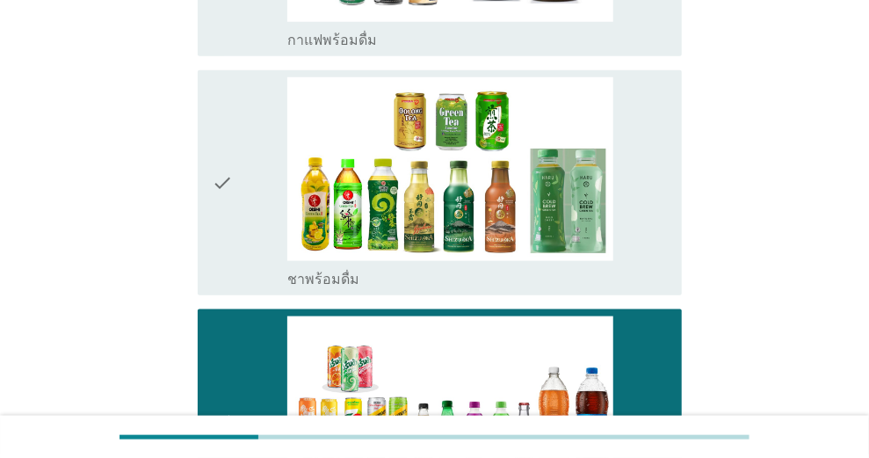
scroll to position [3032, 0]
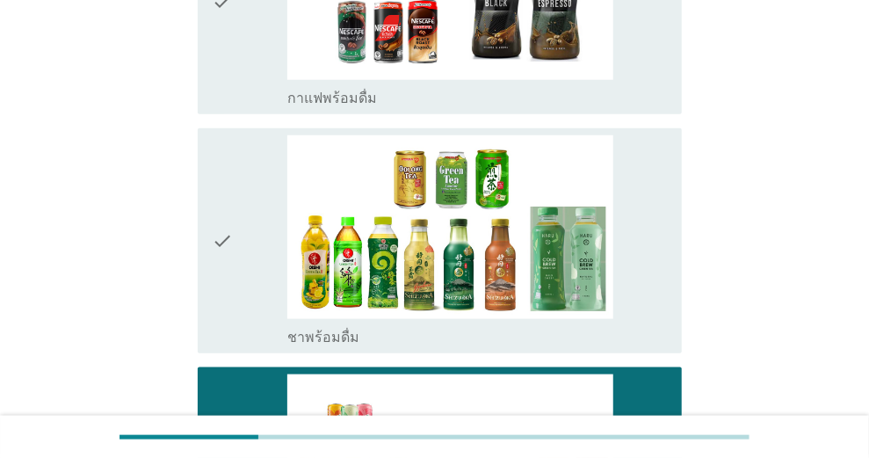
click at [221, 220] on icon "check" at bounding box center [222, 240] width 21 height 210
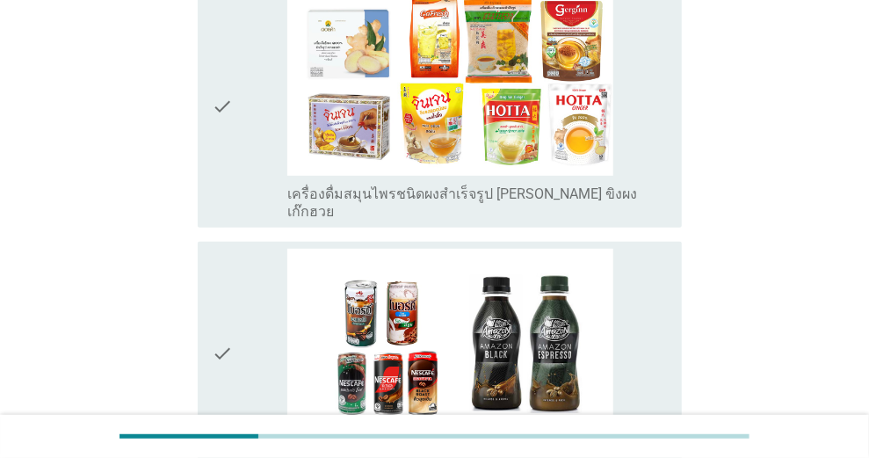
scroll to position [2738, 0]
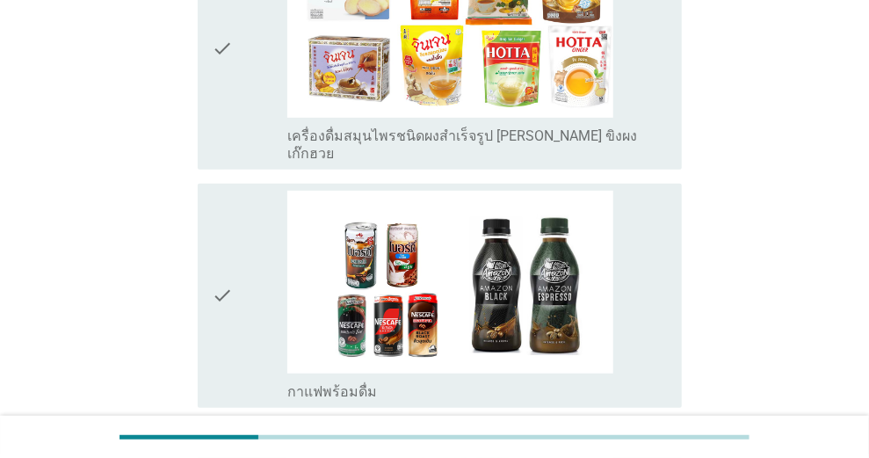
click at [218, 272] on icon "check" at bounding box center [222, 296] width 21 height 210
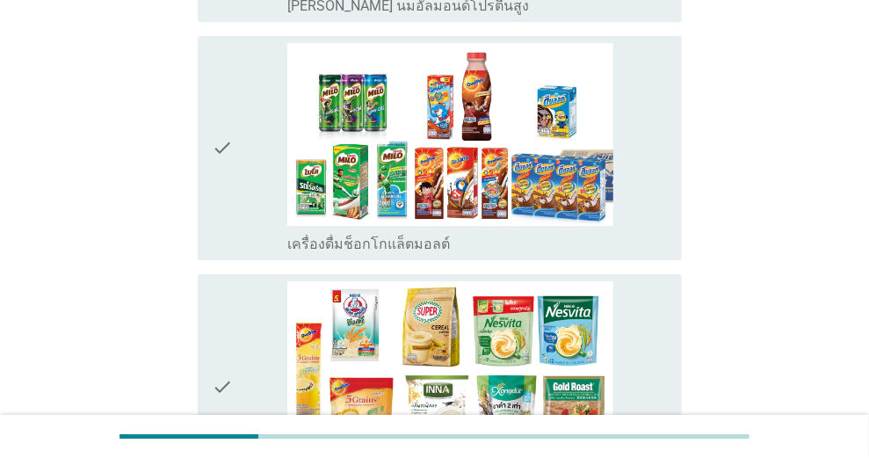
scroll to position [2094, 0]
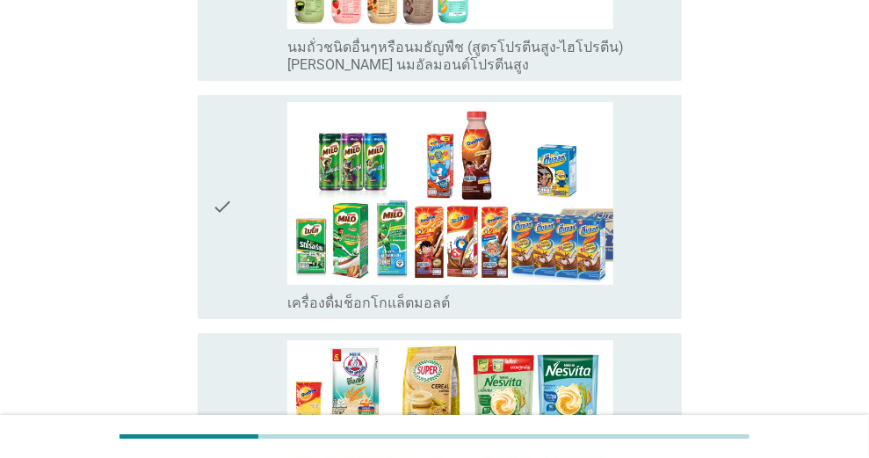
click at [224, 206] on icon "check" at bounding box center [222, 207] width 21 height 210
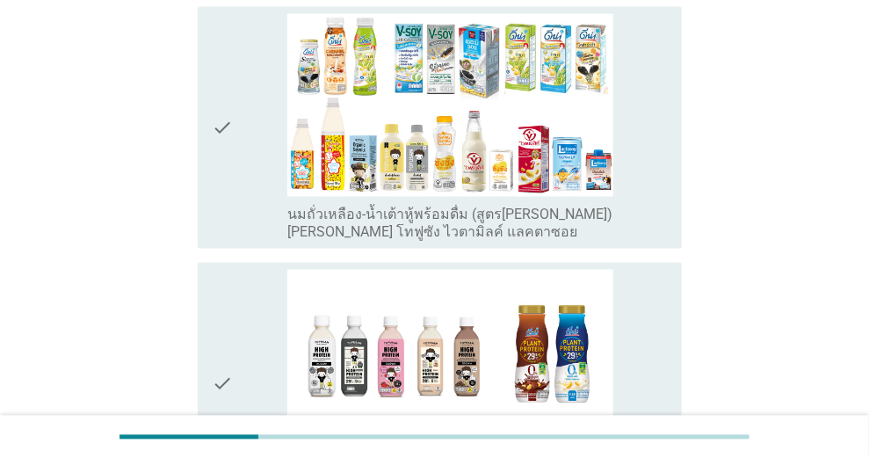
scroll to position [1100, 0]
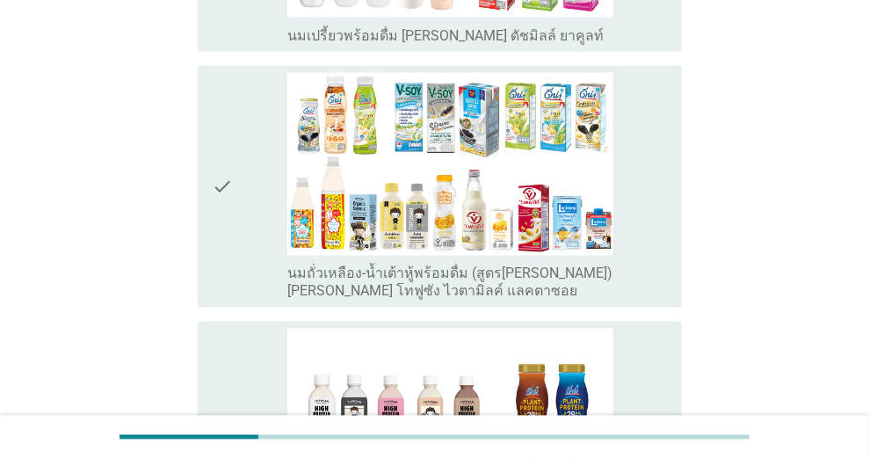
click at [224, 184] on icon "check" at bounding box center [222, 186] width 21 height 227
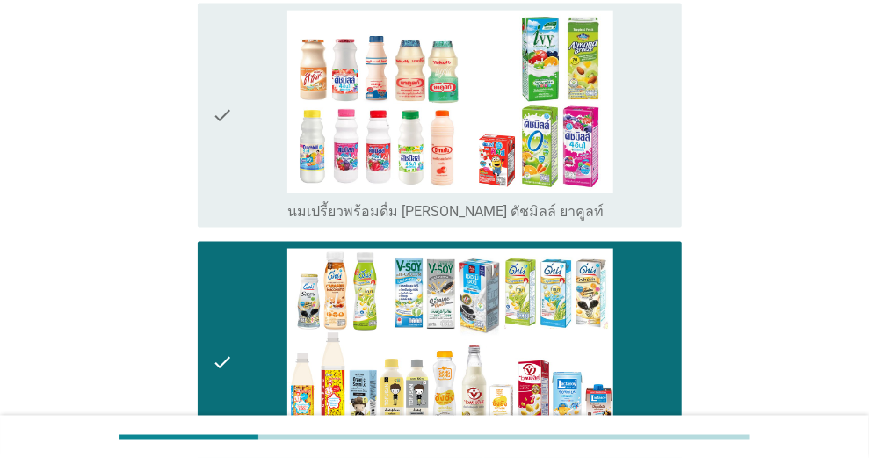
scroll to position [865, 0]
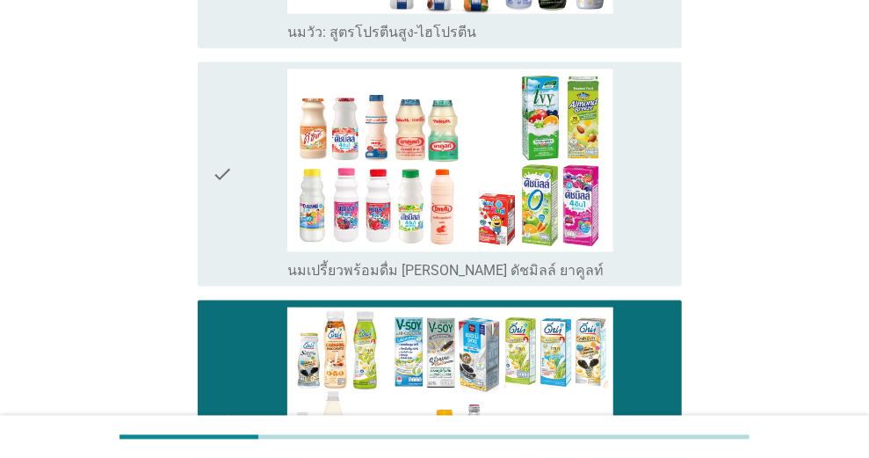
click at [226, 177] on icon "check" at bounding box center [222, 174] width 21 height 210
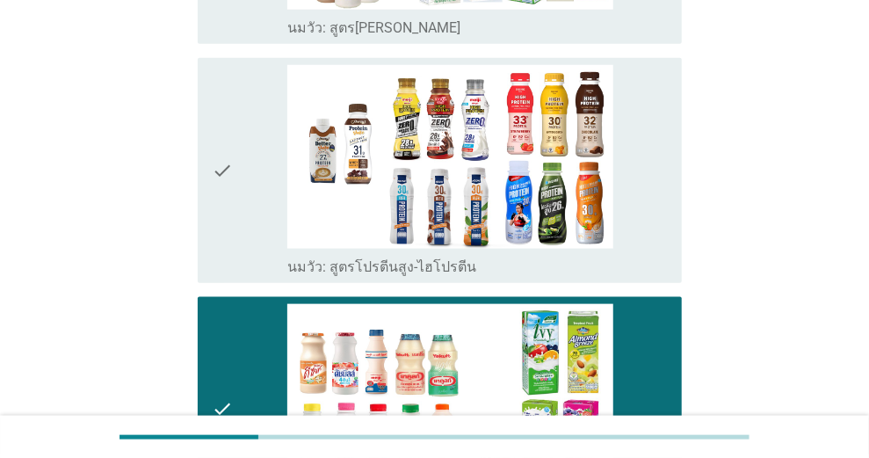
scroll to position [573, 0]
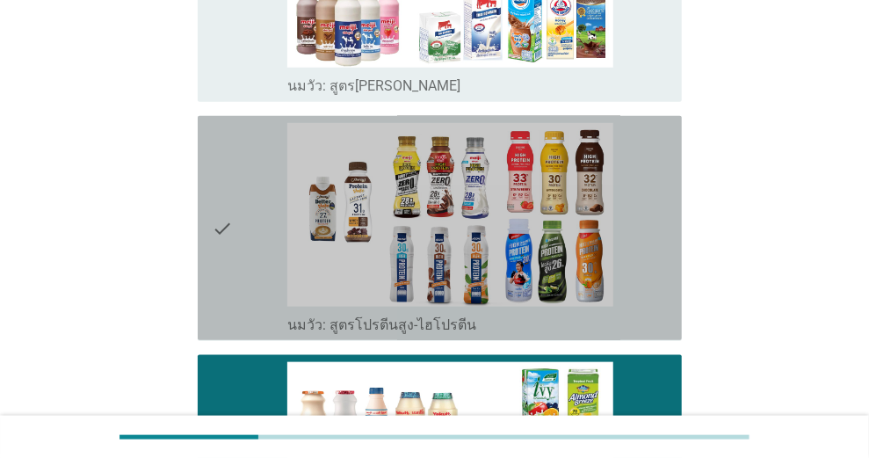
click at [221, 226] on icon "check" at bounding box center [222, 228] width 21 height 210
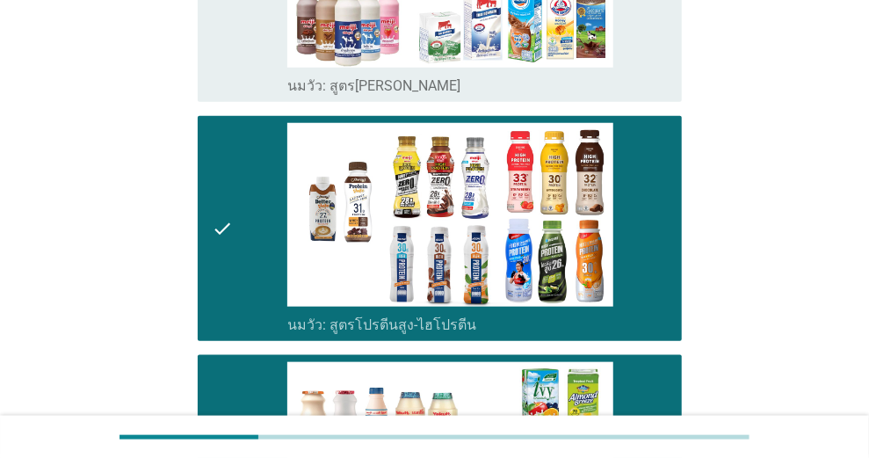
click at [219, 223] on icon "check" at bounding box center [222, 228] width 21 height 210
